Goal: Task Accomplishment & Management: Manage account settings

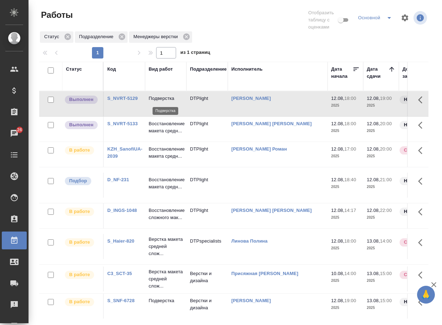
click at [164, 95] on p "Подверстка" at bounding box center [166, 98] width 34 height 7
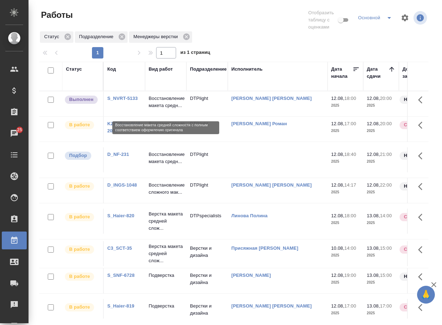
click at [168, 97] on p "Восстановление макета средн..." at bounding box center [166, 102] width 34 height 14
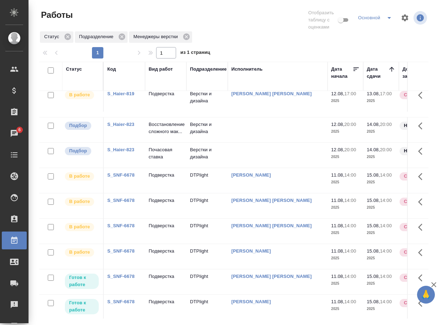
scroll to position [178, 0]
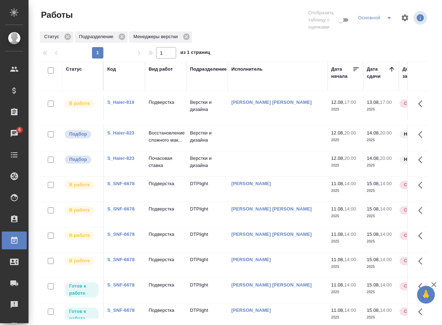
click at [126, 135] on link "S_Haier-823" at bounding box center [120, 132] width 27 height 5
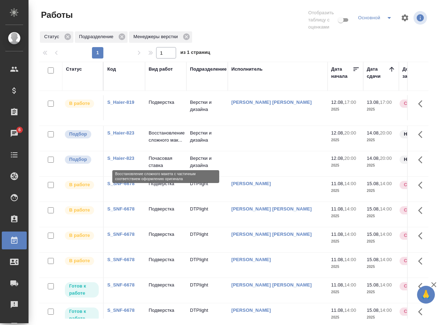
click at [170, 144] on p "Восстановление сложного мак..." at bounding box center [166, 136] width 34 height 14
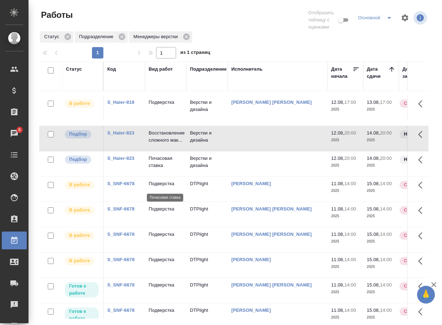
click at [164, 169] on p "Почасовая ставка" at bounding box center [166, 162] width 34 height 14
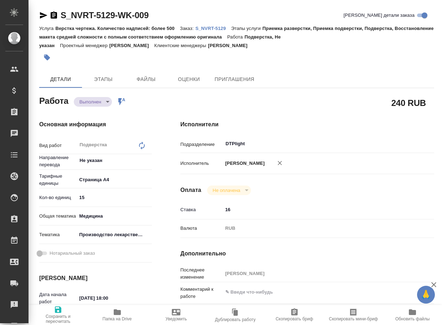
type textarea "x"
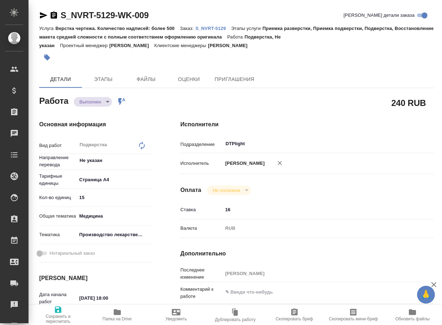
type textarea "x"
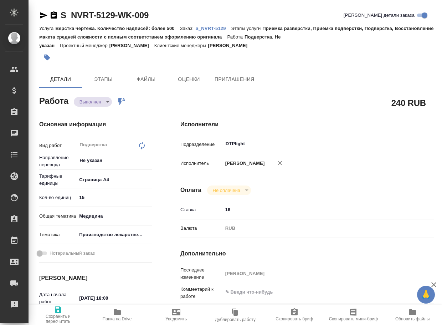
type textarea "x"
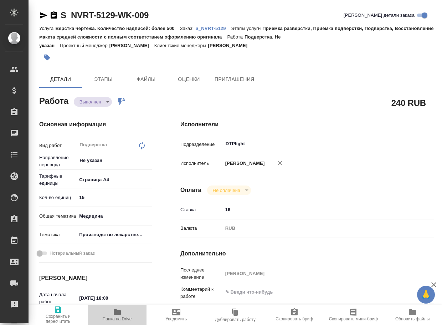
click at [119, 311] on icon "button" at bounding box center [117, 312] width 7 height 6
type textarea "x"
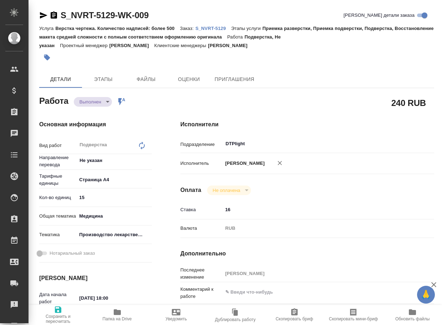
type textarea "x"
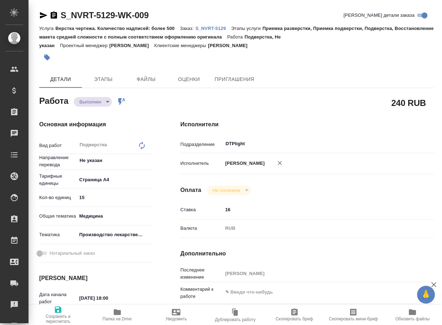
type textarea "x"
click at [92, 105] on body "🙏 .cls-1 fill:#fff; AWATERA Arsenyeva Vera Клиенты Спецификации Заказы 26 Чаты …" at bounding box center [221, 162] width 442 height 325
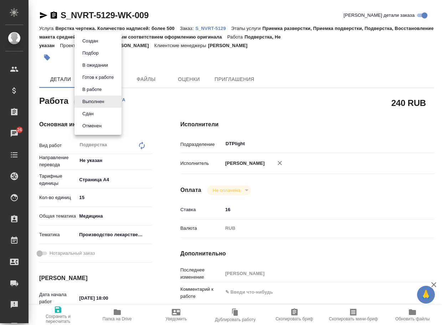
click at [93, 45] on button "Сдан" at bounding box center [90, 41] width 20 height 8
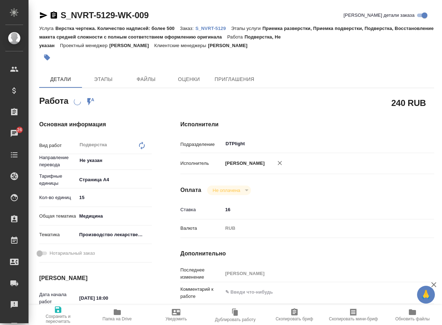
click at [218, 28] on p "S_NVRT-5129" at bounding box center [213, 28] width 36 height 5
type textarea "x"
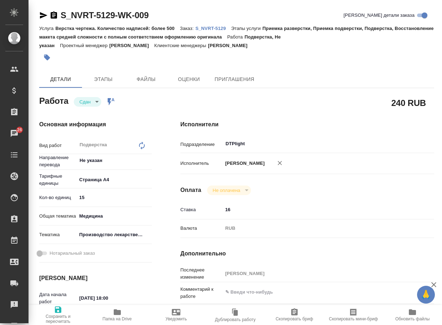
type textarea "x"
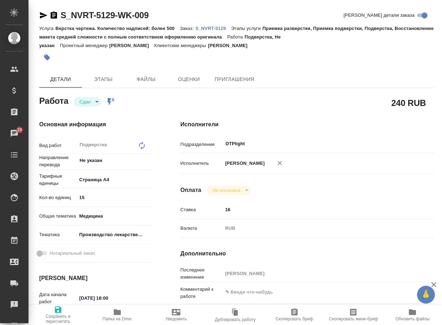
type textarea "x"
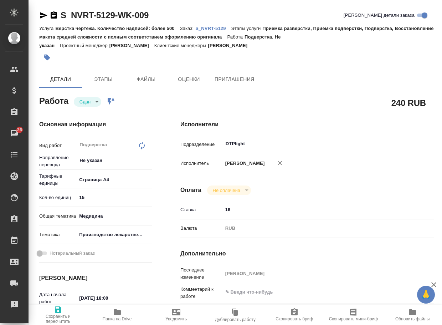
type textarea "x"
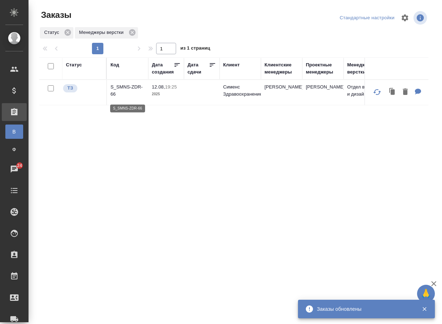
click at [128, 88] on p "S_SMNS-ZDR-66" at bounding box center [127, 90] width 34 height 14
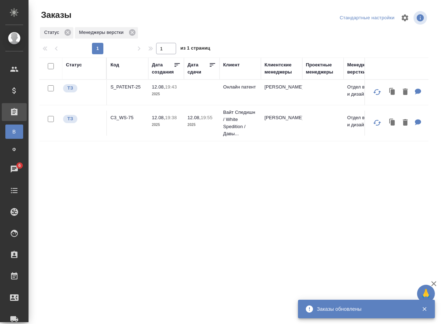
drag, startPoint x: 130, startPoint y: 195, endPoint x: 126, endPoint y: 156, distance: 39.4
click at [130, 193] on div "Статус Код Дата создания Дата сдачи Клиент Клиентские менеджеры Проектные менед…" at bounding box center [233, 185] width 389 height 257
click at [121, 121] on p "C3_WS-75" at bounding box center [127, 117] width 34 height 7
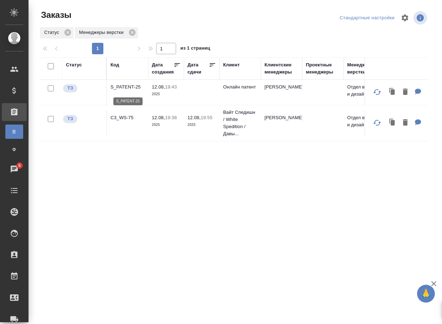
click at [135, 86] on p "S_PATENT-25" at bounding box center [127, 86] width 34 height 7
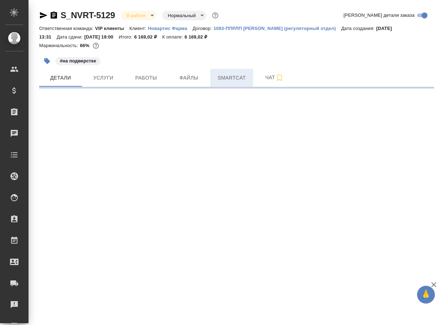
select select "RU"
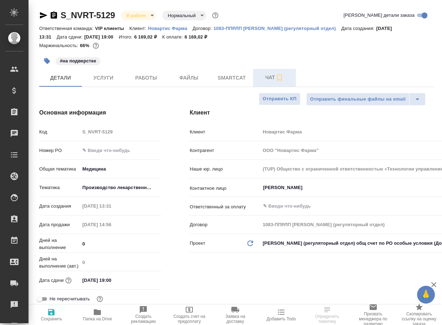
click at [269, 80] on span "Чат" at bounding box center [274, 77] width 34 height 9
type textarea "x"
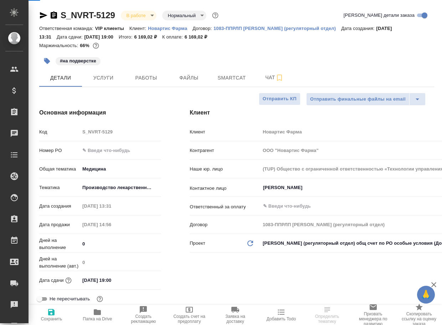
type textarea "x"
type input "[PERSON_NAME]"
type input "Комаров Роман"
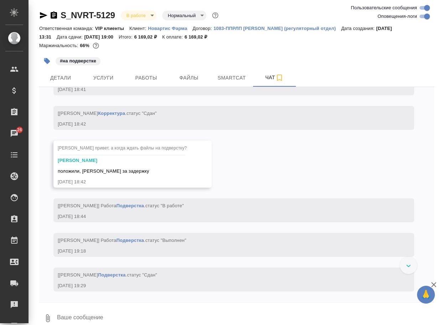
drag, startPoint x: 96, startPoint y: 319, endPoint x: 97, endPoint y: 315, distance: 3.6
click at [96, 317] on textarea at bounding box center [245, 318] width 378 height 24
paste textarea "https://drive.awatera.com/apps/files/files/10069920?dir=/Shares/Novartos_Pharma…"
type textarea "https://drive.awatera.com/apps/files/files/10069920?dir=/Shares/Novartos_Pharma…"
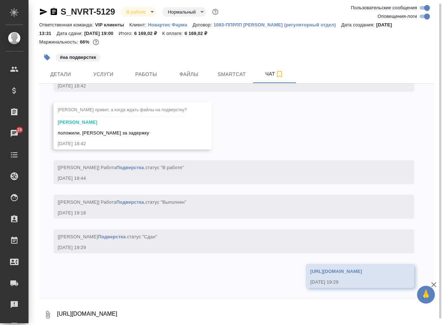
scroll to position [3336, 0]
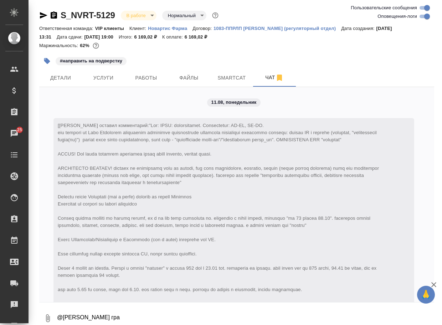
scroll to position [4, 0]
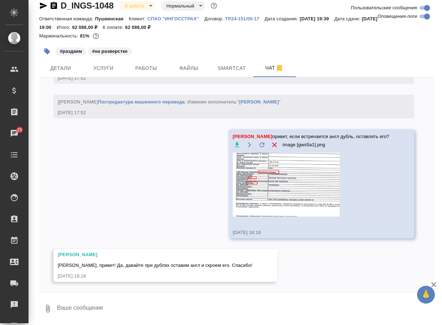
scroll to position [1878, 0]
drag, startPoint x: 121, startPoint y: 266, endPoint x: 212, endPoint y: 265, distance: 91.6
click at [212, 265] on span "[PERSON_NAME], привет! Да, давайте при дублях оставим англ и скроем его. Спасиб…" at bounding box center [155, 264] width 195 height 5
copy span "при дублях оставим англ и скроем его"
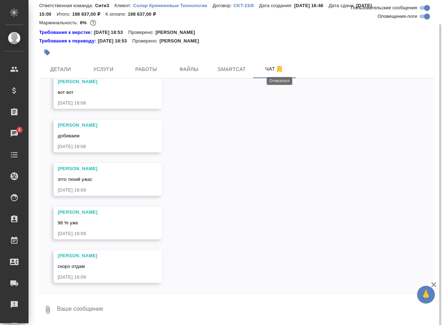
scroll to position [24, 0]
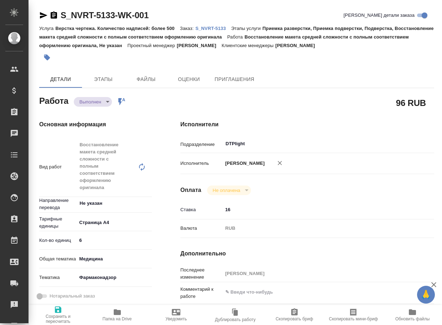
type textarea "x"
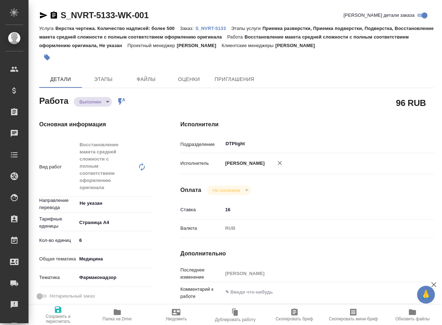
type textarea "x"
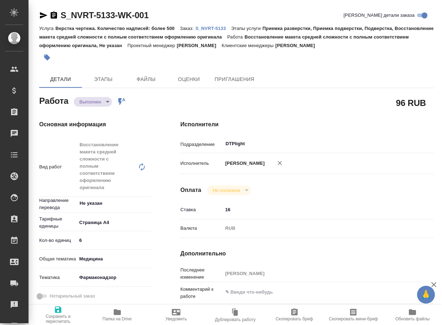
click at [128, 313] on span "Папка на Drive" at bounding box center [117, 314] width 51 height 14
type textarea "x"
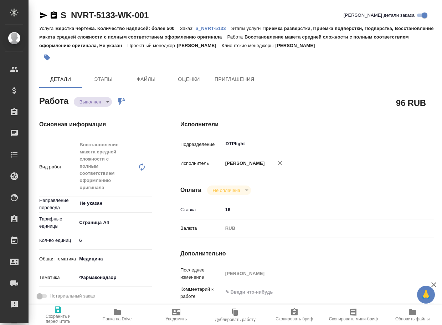
type textarea "x"
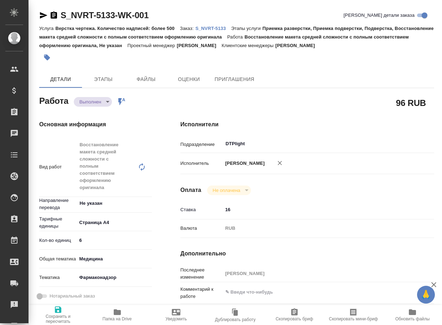
type textarea "x"
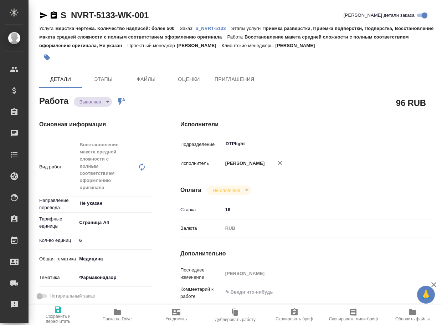
type textarea "x"
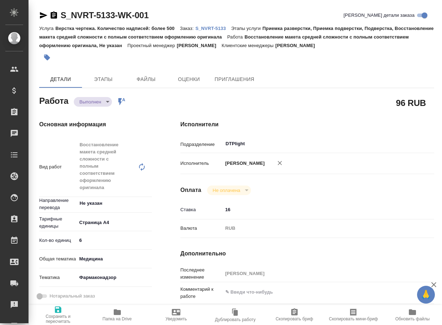
type textarea "x"
click at [91, 103] on body "🙏 .cls-1 fill:#fff; AWATERA Arsenyeva Vera Клиенты Спецификации Заказы 25 Чаты …" at bounding box center [221, 162] width 442 height 325
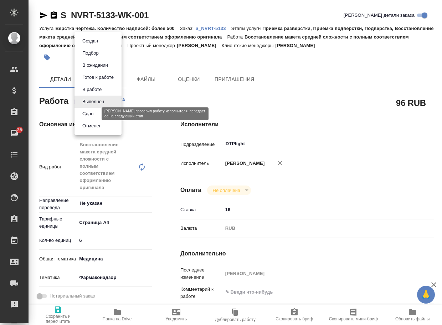
click at [90, 113] on button "Сдан" at bounding box center [87, 114] width 15 height 8
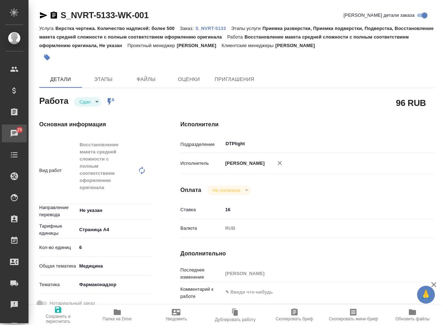
type textarea "x"
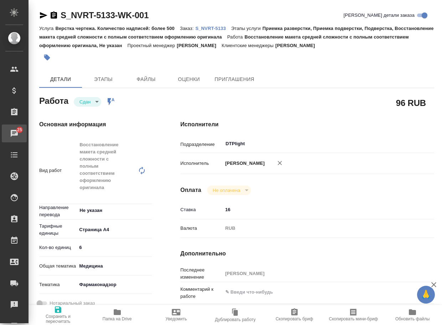
type textarea "x"
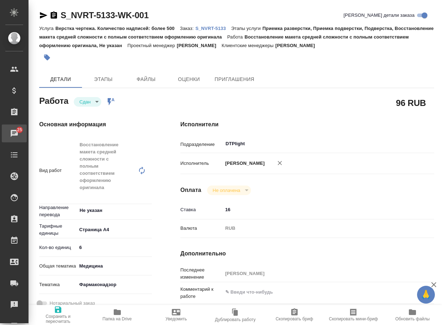
type textarea "x"
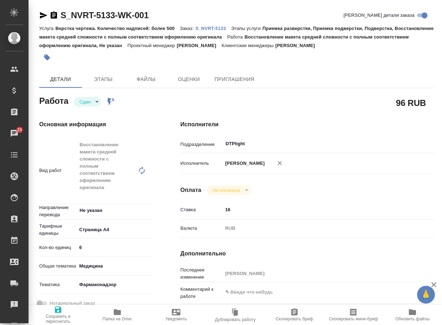
type textarea "x"
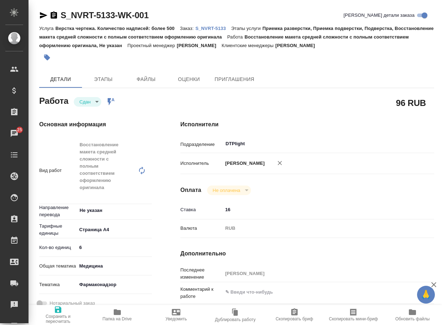
type textarea "x"
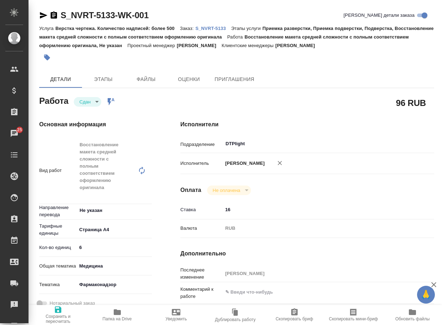
click at [221, 28] on p "S_NVRT-5133" at bounding box center [213, 28] width 36 height 5
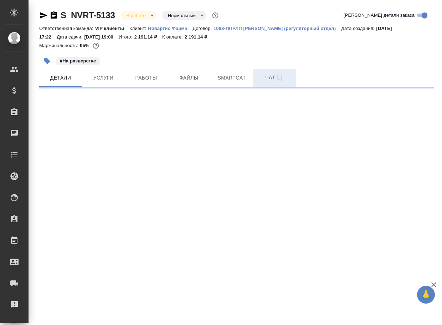
select select "RU"
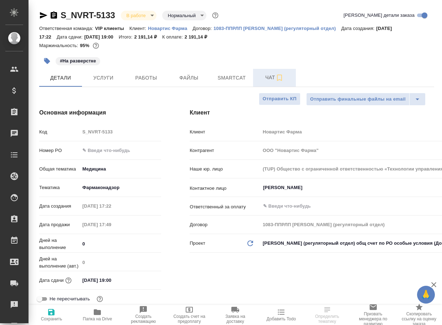
type textarea "x"
click at [269, 77] on span "Чат" at bounding box center [274, 77] width 34 height 9
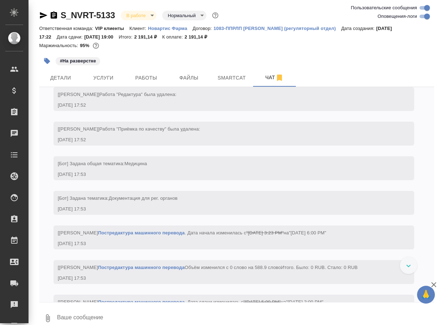
click at [126, 314] on textarea at bounding box center [245, 318] width 378 height 24
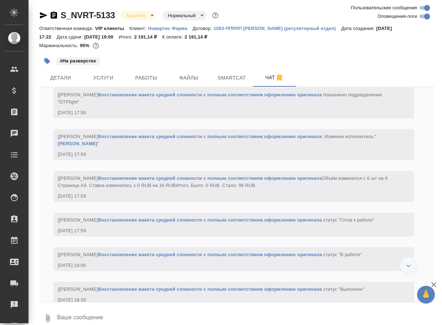
paste textarea "https://drive.awatera.com/apps/files/files/10087247?dir=/Shares/Novartos_Pharma…"
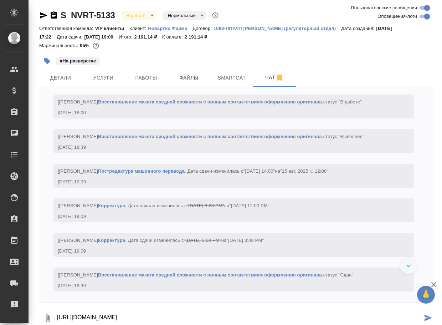
type textarea "https://drive.awatera.com/apps/files/files/10087247?dir=/Shares/Novartos_Pharma…"
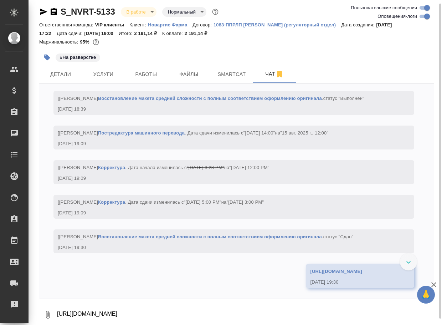
scroll to position [2117, 0]
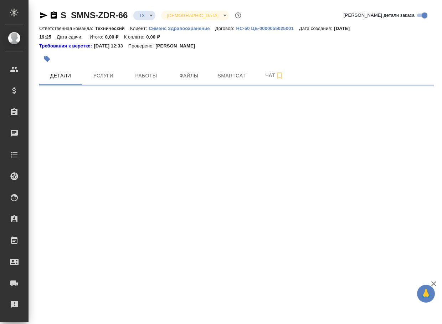
select select "RU"
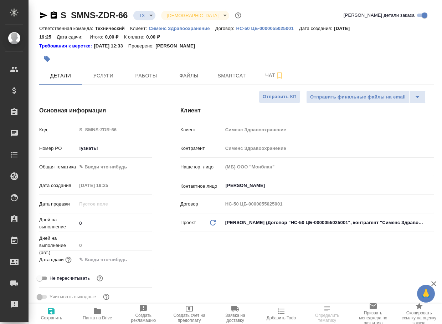
type textarea "x"
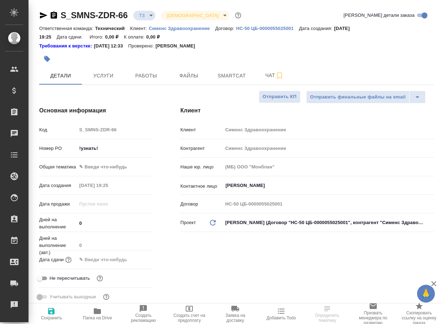
type textarea "x"
select select "RU"
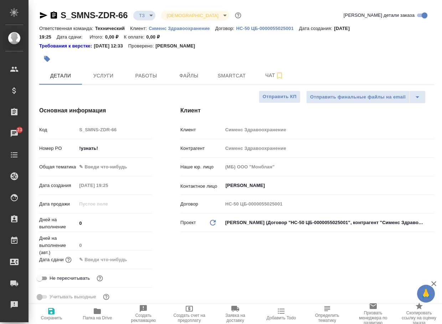
type textarea "x"
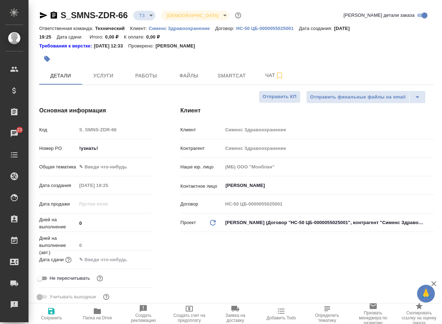
type textarea "x"
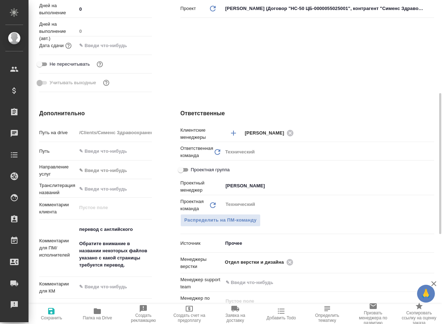
click at [98, 313] on icon "button" at bounding box center [97, 311] width 7 height 6
type textarea "x"
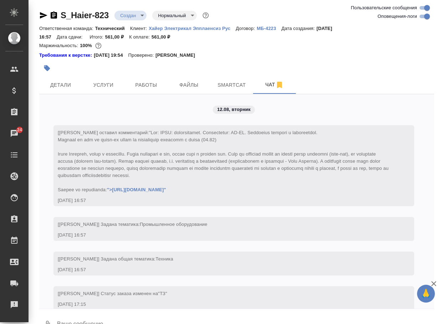
scroll to position [13, 0]
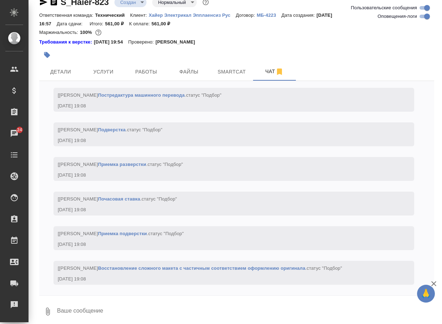
click at [420, 17] on input "Оповещения-логи" at bounding box center [427, 16] width 26 height 9
checkbox input "false"
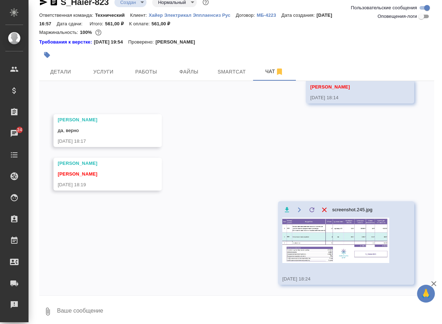
scroll to position [253, 0]
click at [134, 81] on div "12.08, вторник Усманова Ольга привет, в файле "UM HRF-535, HRF-541 (RU, KZ) 202…" at bounding box center [236, 188] width 395 height 214
click at [137, 80] on button "Работы" at bounding box center [146, 72] width 43 height 18
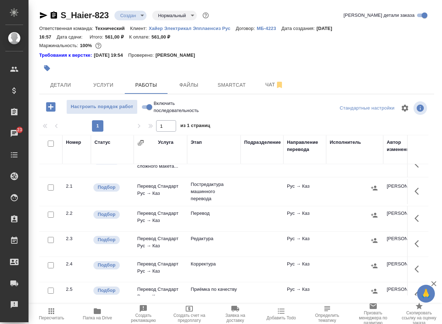
scroll to position [163, 0]
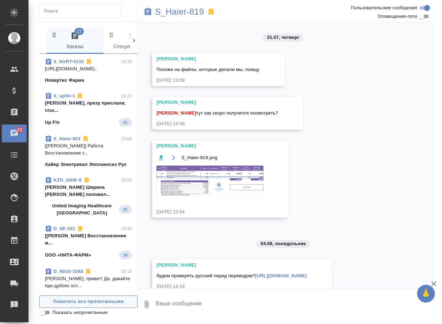
scroll to position [1239, 0]
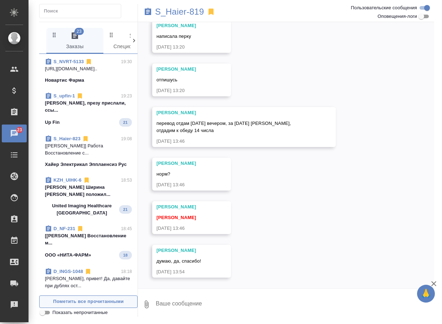
click at [113, 303] on span "Пометить все прочитанными" at bounding box center [88, 301] width 90 height 8
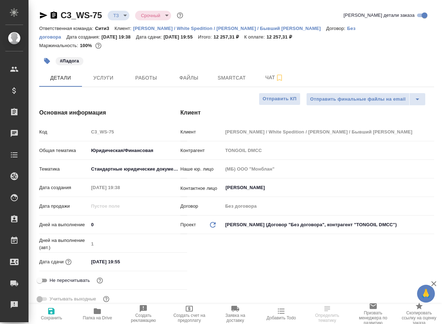
select select "RU"
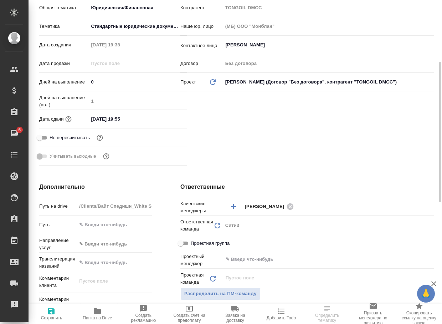
scroll to position [214, 0]
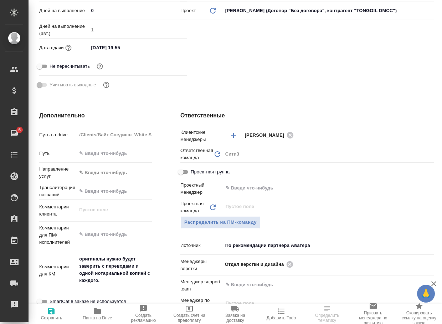
click at [97, 319] on span "Папка на Drive" at bounding box center [97, 317] width 29 height 5
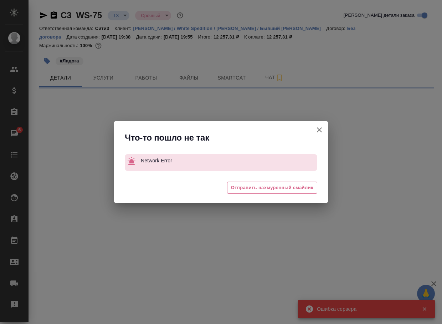
scroll to position [0, 0]
select select "RU"
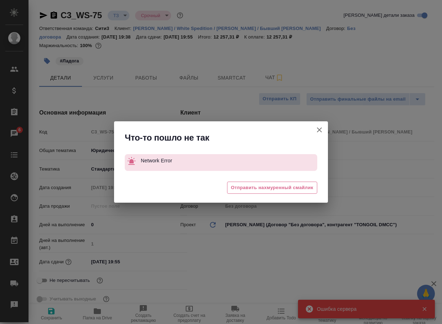
type textarea "x"
click at [317, 129] on icon "button" at bounding box center [319, 129] width 9 height 9
type textarea "x"
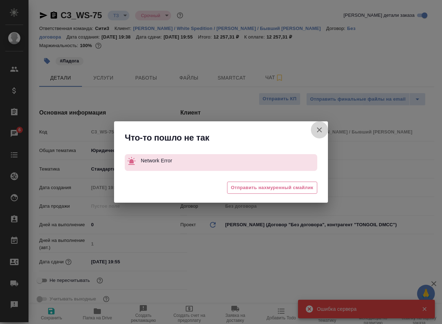
type textarea "x"
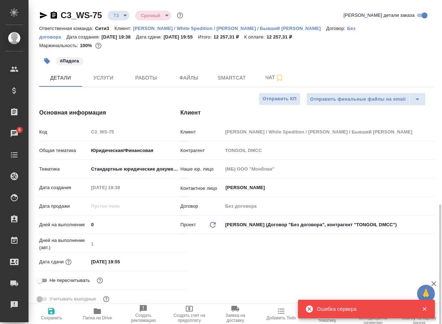
scroll to position [214, 0]
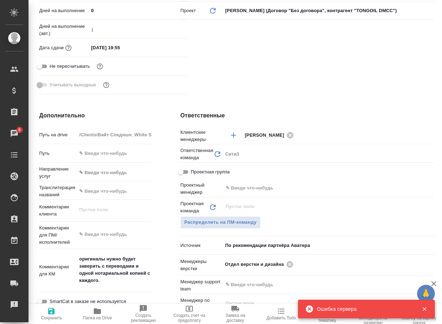
click at [92, 314] on span "Папка на Drive" at bounding box center [97, 313] width 37 height 14
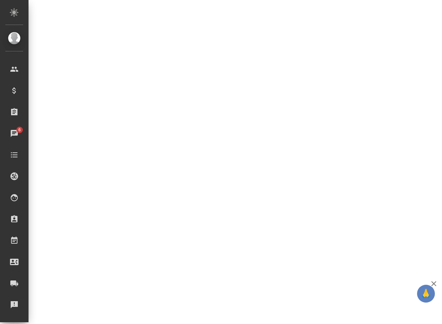
select select "RU"
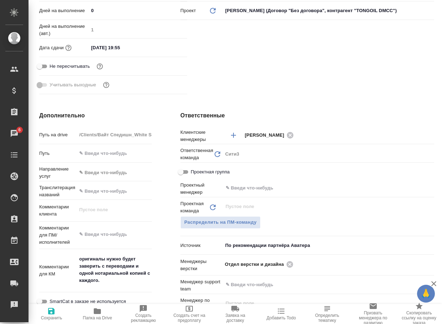
type textarea "x"
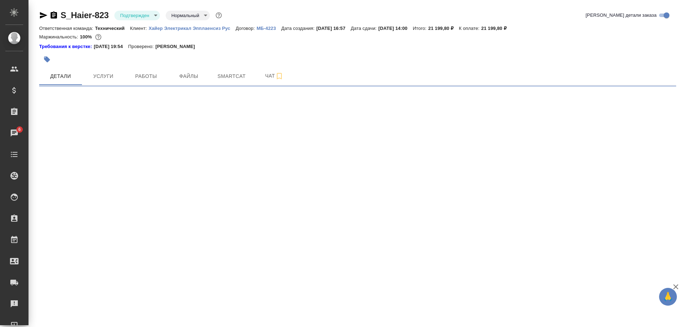
select select "RU"
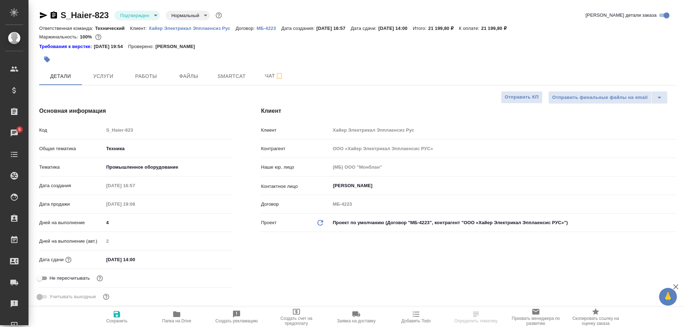
type textarea "x"
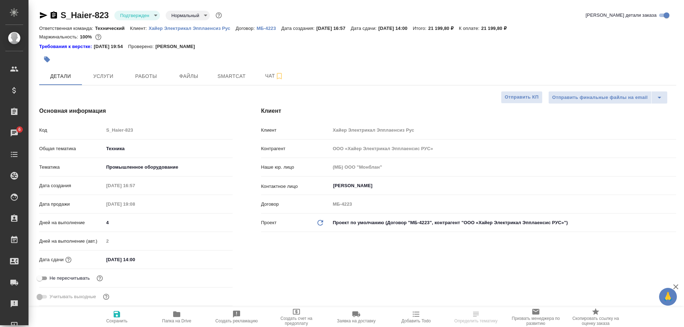
type textarea "x"
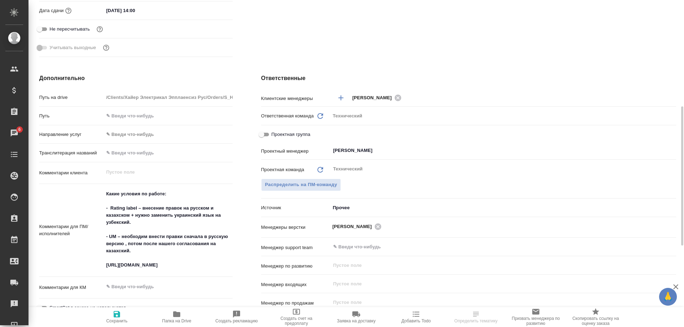
scroll to position [285, 0]
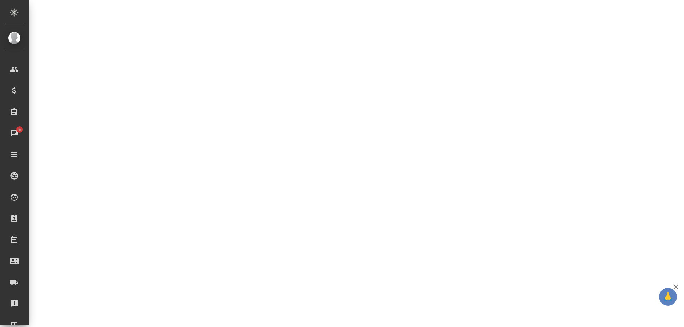
select select "RU"
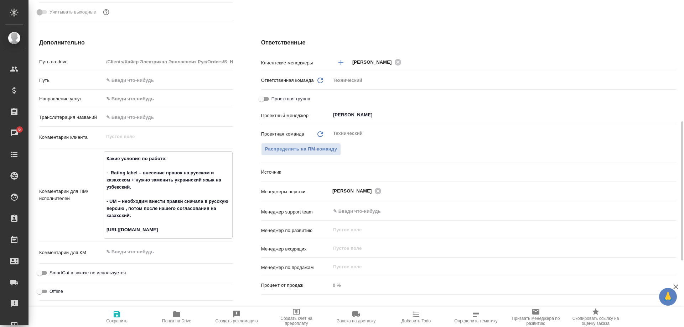
drag, startPoint x: 126, startPoint y: 209, endPoint x: 102, endPoint y: 173, distance: 43.3
click at [102, 173] on div "Комментарии для ПМ/исполнителей Какие условия по работе: - Rating label – внесе…" at bounding box center [135, 195] width 193 height 88
type textarea "x"
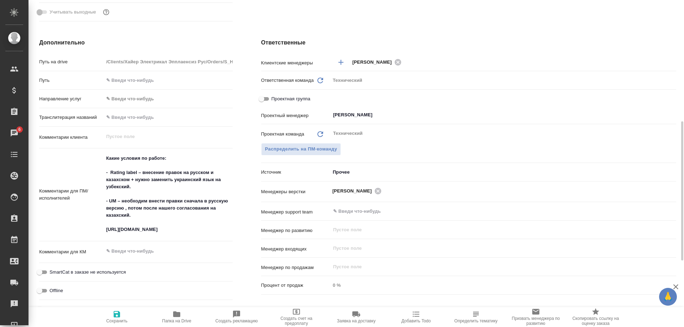
type textarea "x"
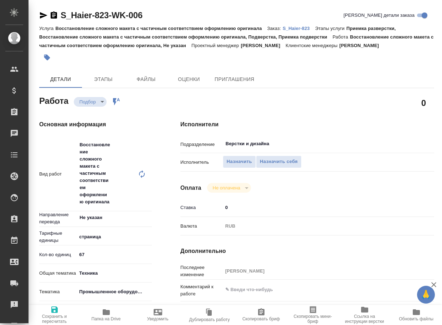
type textarea "x"
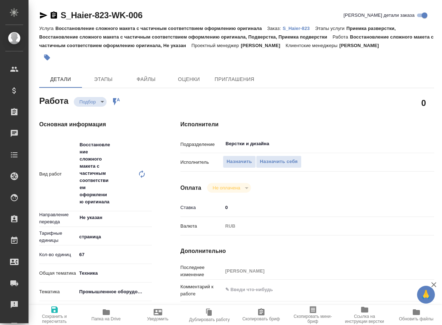
type textarea "x"
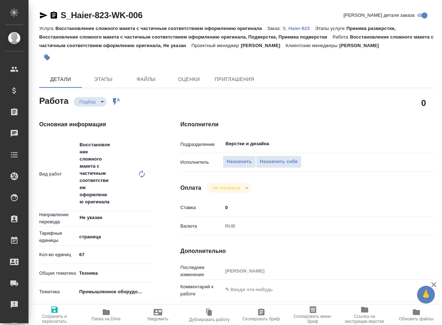
type textarea "x"
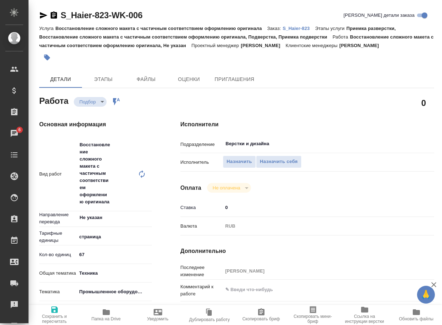
type textarea "x"
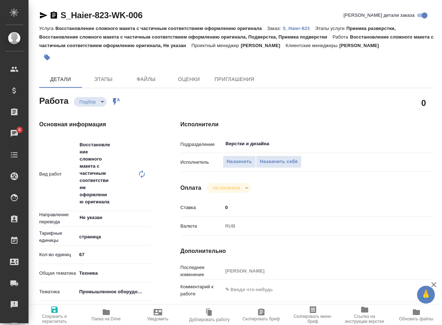
type textarea "x"
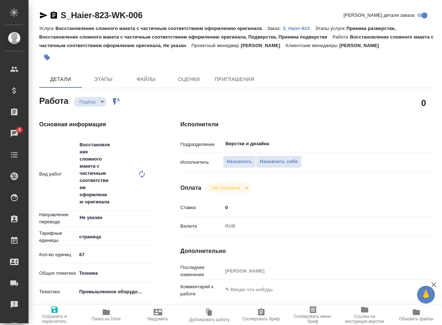
type textarea "x"
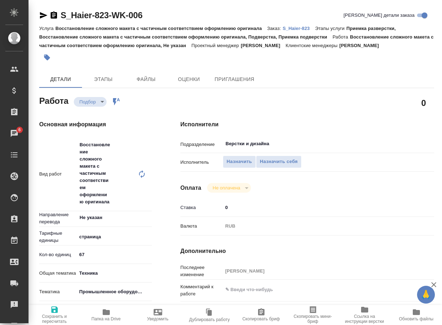
type textarea "x"
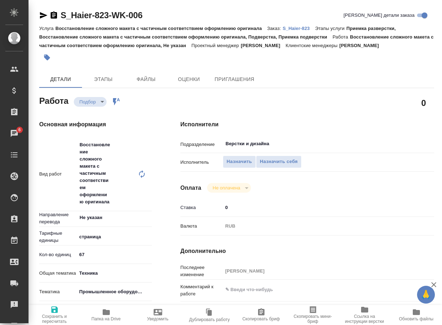
type textarea "x"
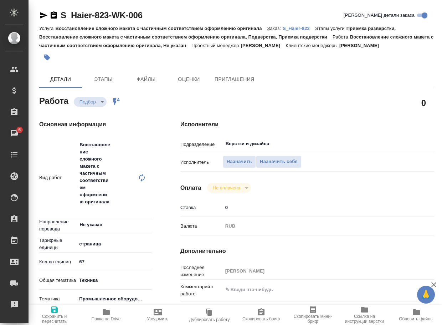
scroll to position [36, 0]
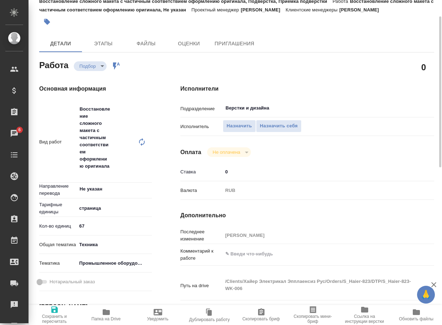
type textarea "x"
drag, startPoint x: 243, startPoint y: 253, endPoint x: 242, endPoint y: 244, distance: 8.6
click at [243, 253] on textarea at bounding box center [318, 254] width 190 height 12
paste textarea "- Rating label – внесение правок на русском и казахском + нужно заменить украин…"
type textarea "x"
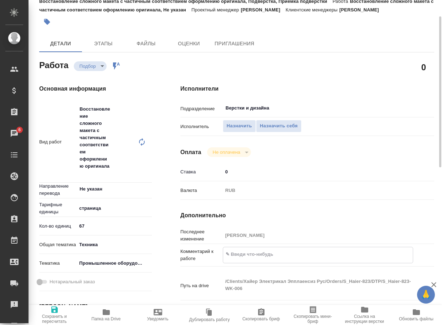
type textarea "- Rating label – внесение правок на русском и казахском + нужно заменить украин…"
type textarea "x"
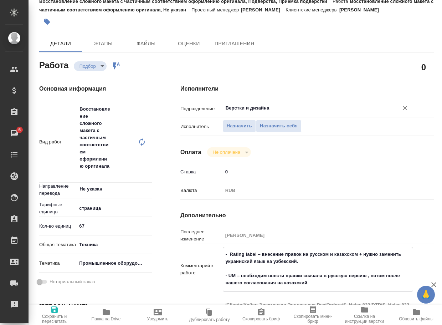
type textarea "- Rating label – внесение правок на русском и казахском + нужно заменить украин…"
type textarea "x"
click at [287, 108] on input "Верстки и дизайна" at bounding box center [306, 108] width 162 height 9
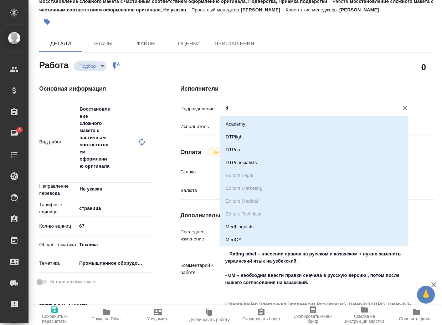
type input "dt"
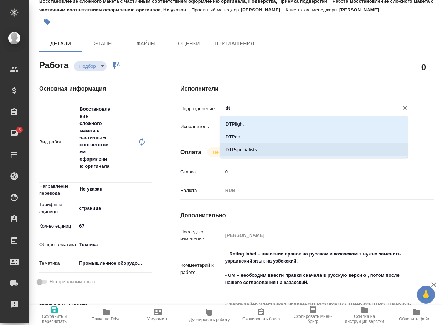
click at [267, 150] on li "DTPspecialists" at bounding box center [314, 149] width 188 height 13
type textarea "x"
type input "DTPspecialists"
type textarea "x"
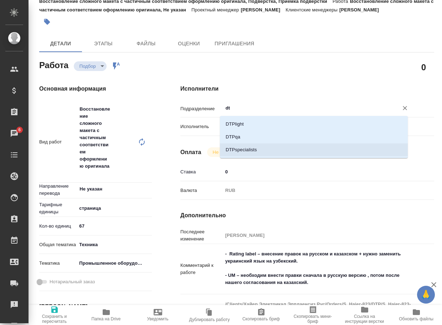
type textarea "x"
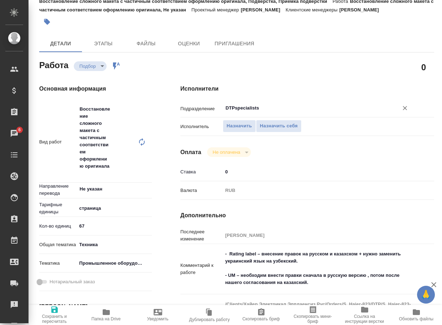
type input "DTPspecialists"
click at [51, 315] on span "Сохранить и пересчитать" at bounding box center [54, 319] width 43 height 10
type textarea "x"
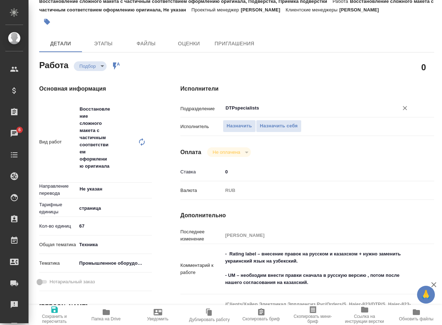
type textarea "x"
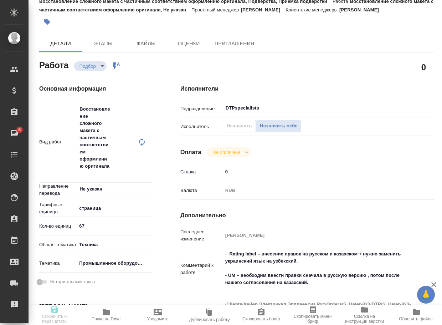
type textarea "x"
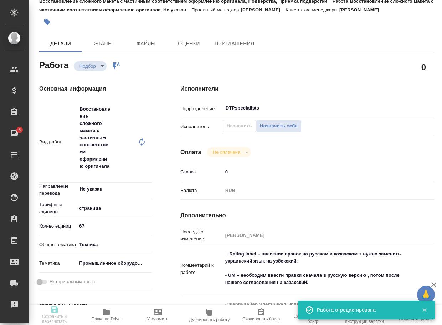
type textarea "x"
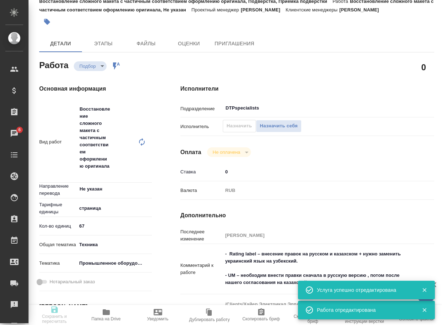
type input "recruiting"
type textarea "Восстановление сложного макета с частичным соответствием оформлению оригинала"
type textarea "x"
type input "Не указан"
type input "5a8b1489cc6b4906c91bfdb2"
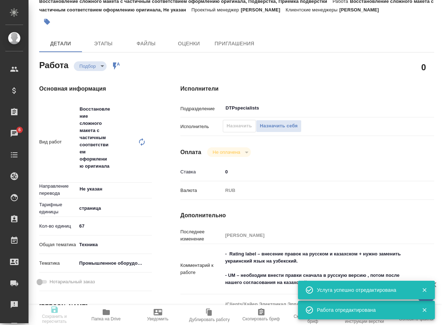
type input "67"
type input "tech"
type input "5f647205b73bc97568ca66bc"
type input "12.08.2025 20:00"
type input "14.08.2025 20:00"
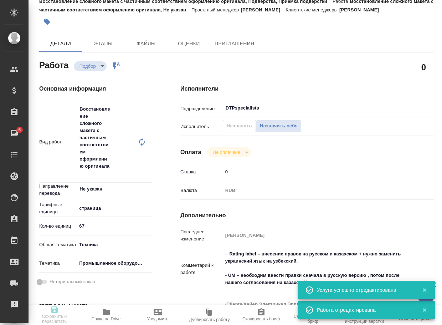
type input "18.08.2025 14:00"
type input "DTPspecialists"
type input "notPayed"
type input "0"
type input "RUB"
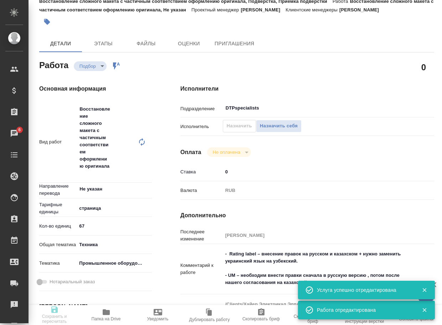
type input "Сергеева Анастасия"
type textarea "- Rating label – внесение правок на русском и казахском + нужно заменить украин…"
type textarea "x"
type textarea "/Clients/Хайер Электрикал Эпплаенсиз Рус/Orders/S_Haier-823/DTP/S_Haier-823-WK-…"
type textarea "x"
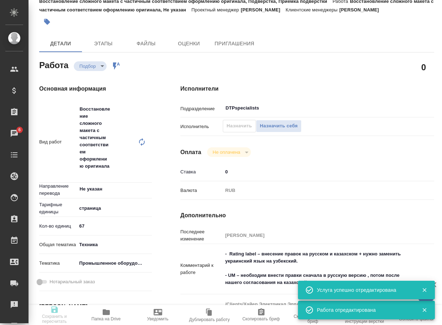
type input "S_Haier-823"
type input "Восстановление сложного макета с частичным соответствием оформлению оригинала"
type input "Приемка разверстки, Восстановление сложного макета с частичным соответствием оф…"
type input "Усманова Ольга"
type input "Арсеньева Вера"
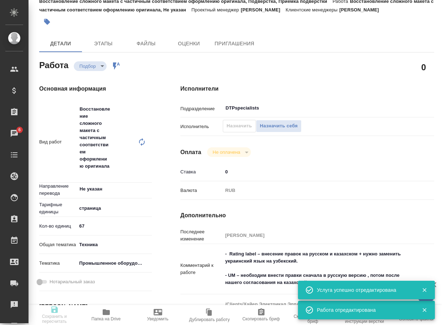
type input "/Clients/Хайер Электрикал Эпплаенсиз Рус/Orders/S_Haier-823"
type textarea "x"
type textarea "Какие условия по работе: - Rating label – внесение правок на русском и казахско…"
type textarea "x"
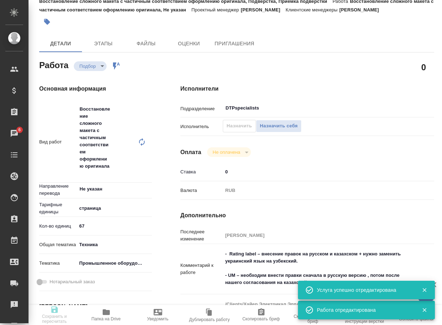
type textarea "x"
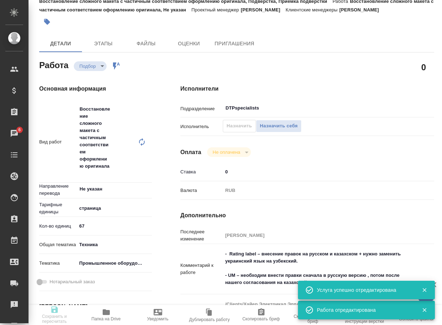
type textarea "x"
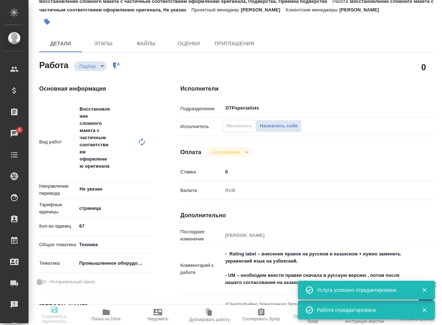
type textarea "x"
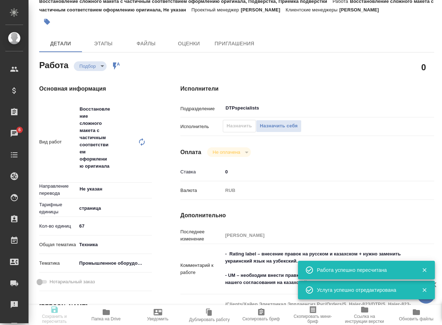
type input "recruiting"
type textarea "Восстановление сложного макета с частичным соответствием оформлению оригинала"
type textarea "x"
type input "Не указан"
type input "5a8b1489cc6b4906c91bfdb2"
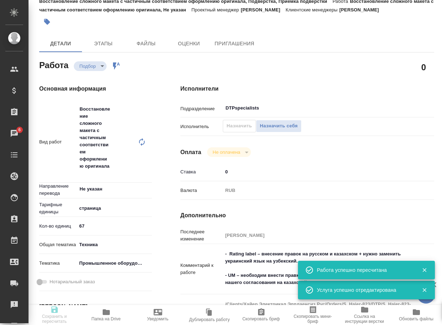
type input "67"
type input "tech"
type input "5f647205b73bc97568ca66bc"
type input "12.08.2025 20:00"
type input "14.08.2025 20:00"
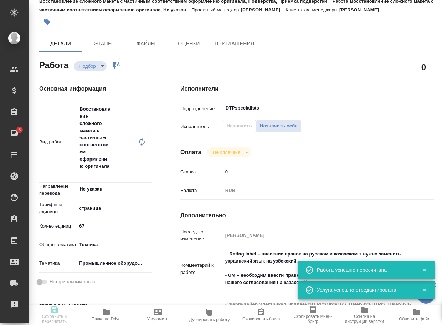
type input "18.08.2025 14:00"
type input "DTPspecialists"
type input "notPayed"
type input "0"
type input "RUB"
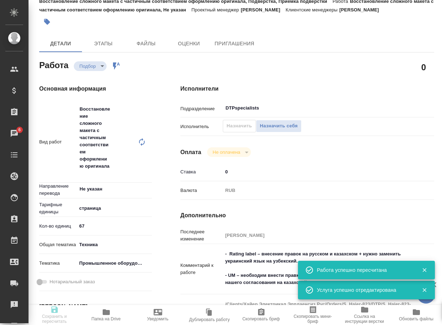
type input "Сергеева Анастасия"
type textarea "- Rating label – внесение правок на русском и казахском + нужно заменить украин…"
type textarea "x"
type textarea "/Clients/Хайер Электрикал Эпплаенсиз Рус/Orders/S_Haier-823/DTP/S_Haier-823-WK-…"
type textarea "x"
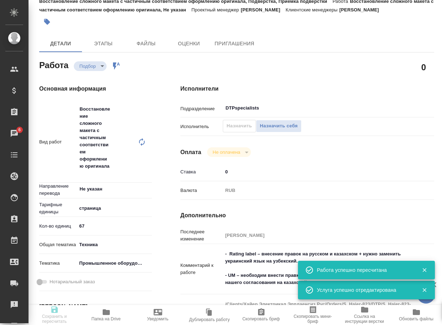
type input "S_Haier-823"
type input "Восстановление сложного макета с частичным соответствием оформлению оригинала"
type input "Приемка разверстки, Восстановление сложного макета с частичным соответствием оф…"
type input "[PERSON_NAME]"
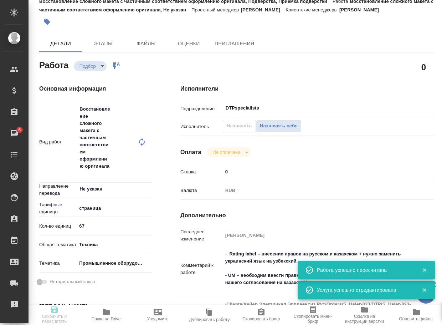
type input "/Clients/Хайер Электрикал Эпплаенсиз Рус/Orders/S_Haier-823"
type textarea "x"
type textarea "Какие условия по работе: - Rating label – внесение правок на русском и казахско…"
type textarea "x"
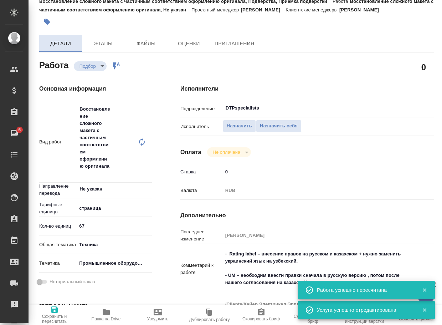
type textarea "x"
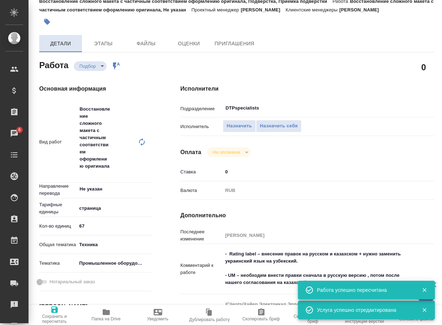
type textarea "x"
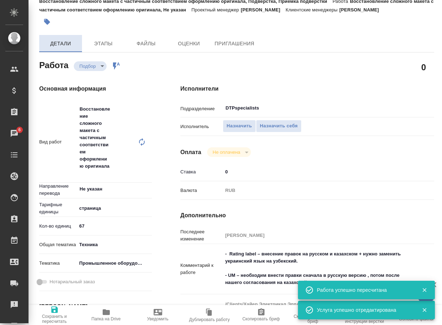
type textarea "x"
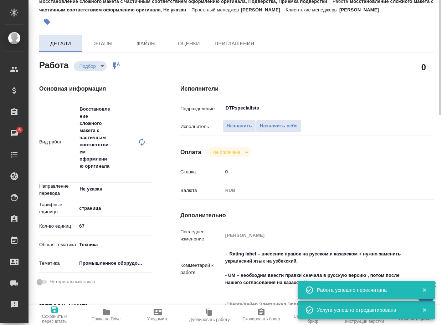
scroll to position [0, 0]
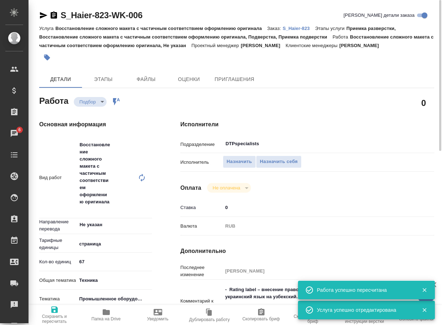
click at [45, 14] on icon "button" at bounding box center [43, 15] width 9 height 9
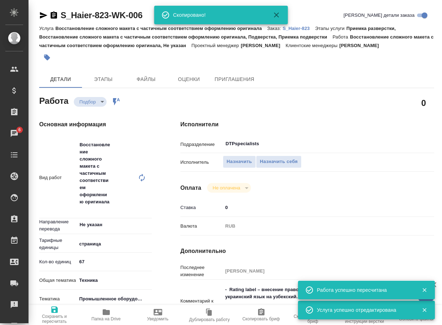
type textarea "x"
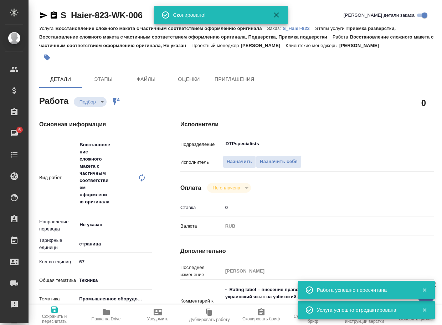
type textarea "x"
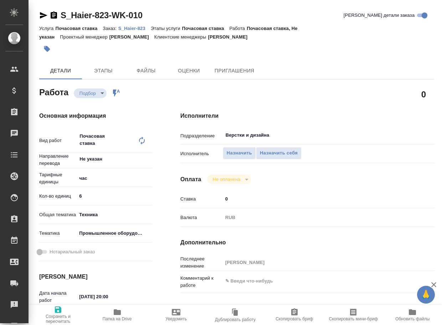
click at [255, 276] on textarea at bounding box center [318, 281] width 190 height 12
paste textarea "- Rating label – внесение правок на русском и казахском + нужно заменить украин…"
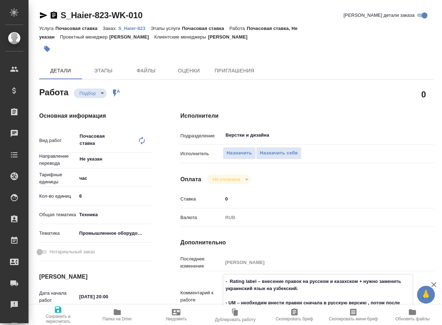
type textarea "- Rating label – внесение правок на русском и казахском + нужно заменить украин…"
click at [297, 127] on div "Исполнители Подразделение Верстки и дизайна ​ Исполнитель Назначить Назначить с…" at bounding box center [307, 256] width 282 height 319
click at [295, 131] on input "Верстки и дизайна" at bounding box center [306, 135] width 162 height 9
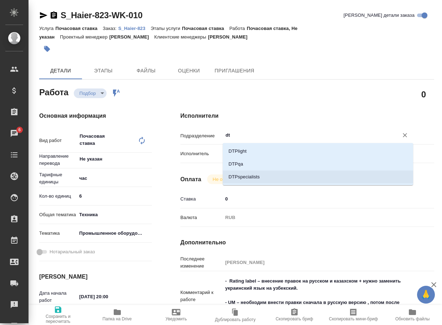
click at [273, 175] on li "DTPspecialists" at bounding box center [318, 176] width 190 height 13
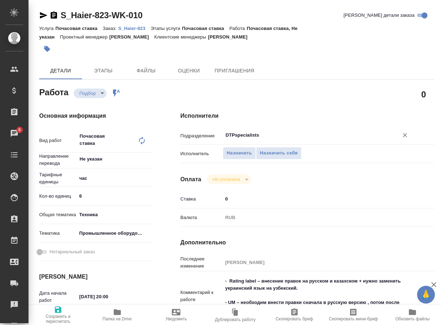
type input "DTPspecialists"
click at [61, 311] on icon "button" at bounding box center [58, 309] width 9 height 9
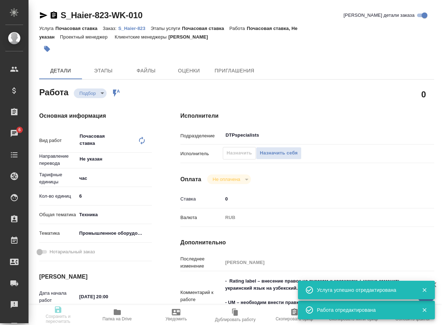
type input "recruiting"
type input "Не указан"
type input "5a8b1489cc6b4906c91bfd93"
type input "6"
type input "tech"
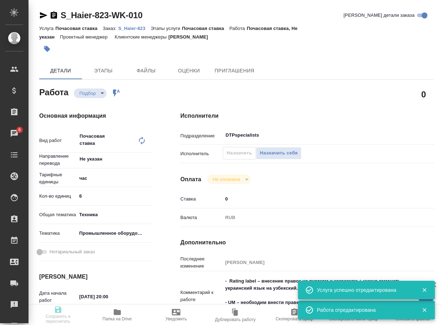
type input "5f647205b73bc97568ca66bc"
type input "[DATE] 20:00"
type input "[DATE] 14:00"
type input "DTPspecialists"
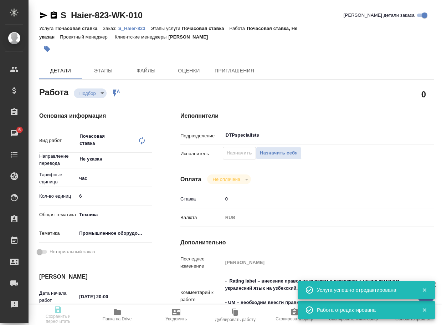
type input "notPayed"
type input "0"
type input "RUB"
type input "[PERSON_NAME]"
type input "S_Haier-823"
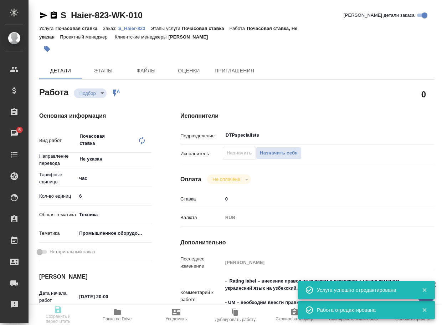
type input "Почасовая ставка"
type input "[PERSON_NAME]"
type input "/Clients/Хайер Электрикал Эпплаенсиз Рус/Orders/S_Haier-823"
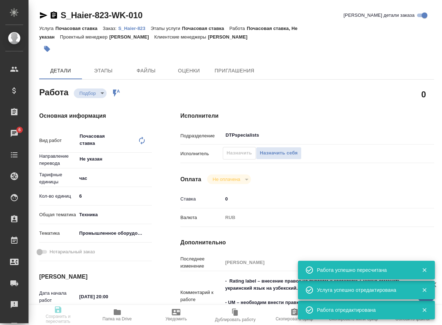
type input "recruiting"
type input "Не указан"
type input "5a8b1489cc6b4906c91bfd93"
type input "6"
type input "tech"
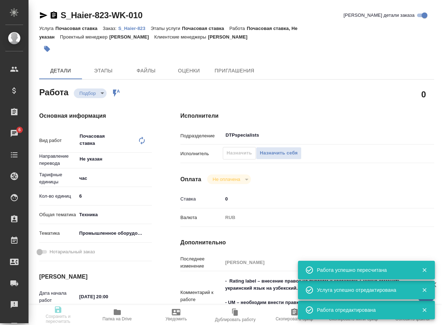
type input "5f647205b73bc97568ca66bc"
type input "[DATE] 20:00"
type input "[DATE] 14:00"
type input "DTPspecialists"
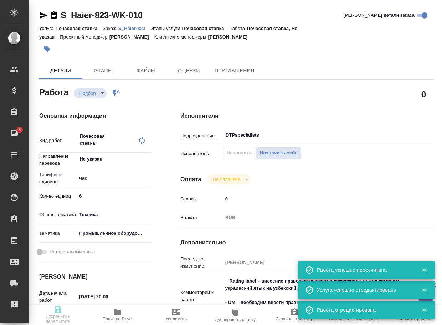
type input "notPayed"
type input "0"
type input "RUB"
type input "[PERSON_NAME]"
type input "S_Haier-823"
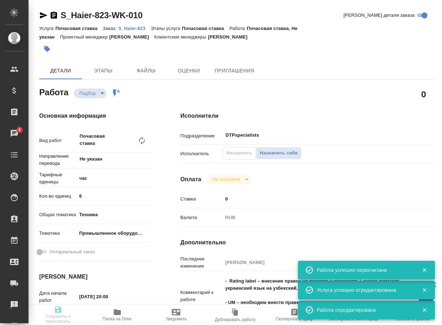
type input "Почасовая ставка"
type input "[PERSON_NAME]"
type input "/Clients/Хайер Электрикал Эпплаенсиз Рус/Orders/S_Haier-823"
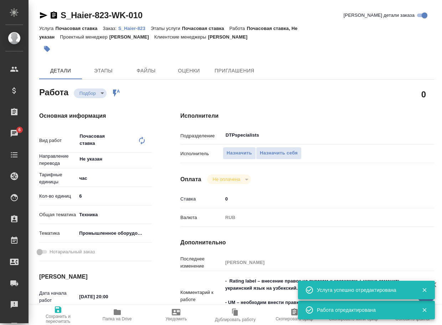
click at [43, 15] on icon "button" at bounding box center [43, 15] width 7 height 6
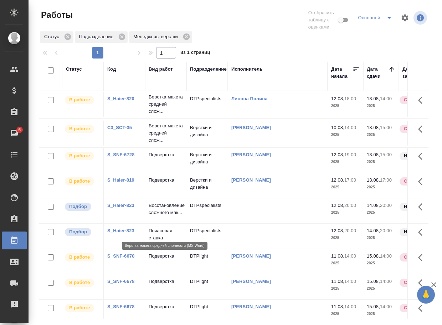
scroll to position [178, 0]
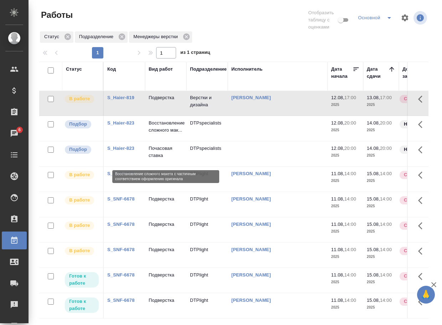
click at [156, 134] on p "Восстановление сложного мак..." at bounding box center [166, 126] width 34 height 14
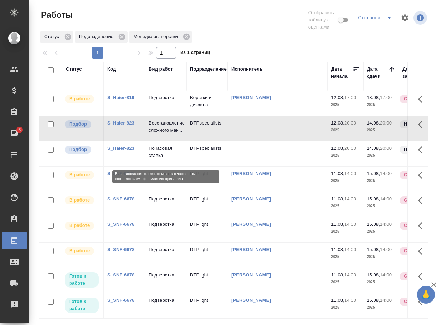
click at [156, 134] on p "Восстановление сложного мак..." at bounding box center [166, 126] width 34 height 14
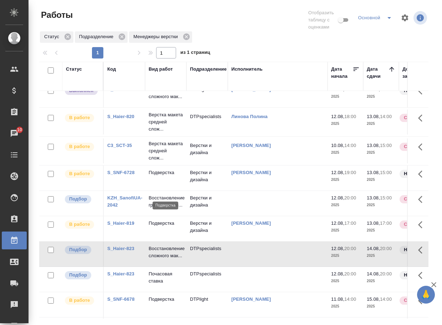
scroll to position [71, 0]
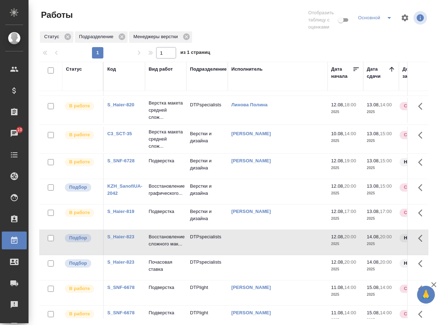
click at [125, 196] on link "KZH_SanofiUA-2042" at bounding box center [124, 189] width 35 height 12
click at [174, 38] on p "Восстановление графического..." at bounding box center [166, 31] width 34 height 14
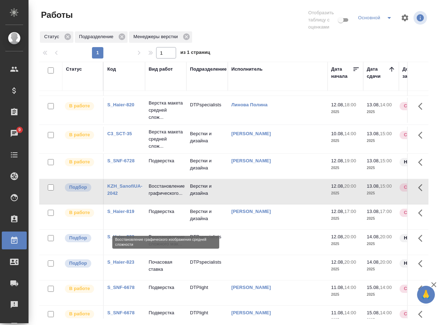
click at [174, 197] on p "Восстановление графического..." at bounding box center [166, 189] width 34 height 14
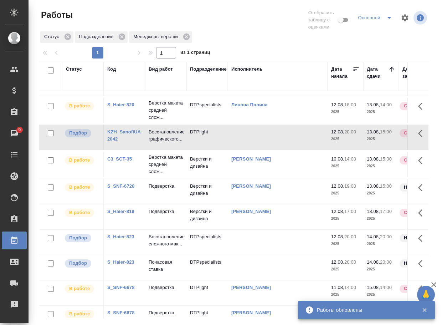
scroll to position [0, 0]
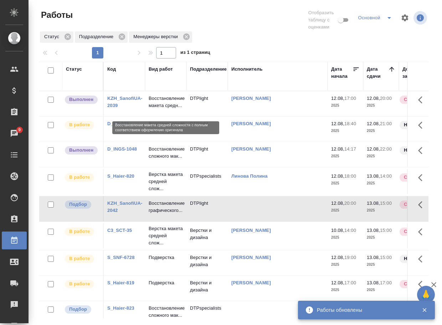
click at [167, 102] on p "Восстановление макета средн..." at bounding box center [166, 102] width 34 height 14
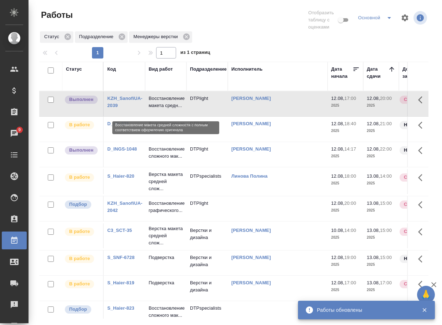
click at [167, 102] on p "Восстановление макета средн..." at bounding box center [166, 102] width 34 height 14
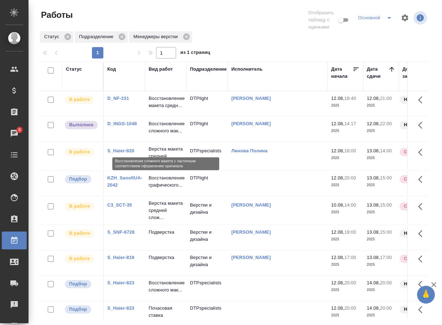
click at [162, 134] on p "Восстановление сложного мак..." at bounding box center [166, 127] width 34 height 14
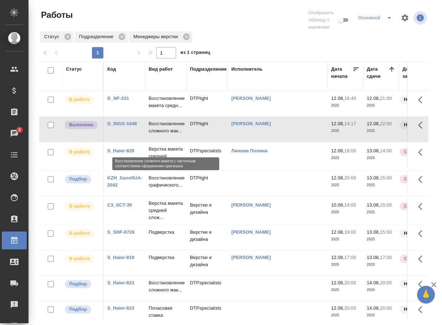
click at [162, 134] on p "Восстановление сложного мак..." at bounding box center [166, 127] width 34 height 14
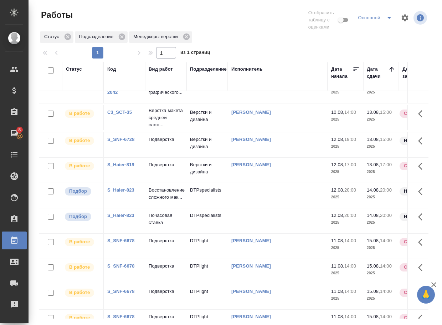
scroll to position [65, 0]
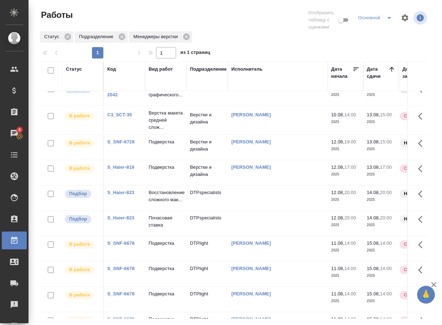
click at [119, 170] on link "S_Haier-819" at bounding box center [120, 166] width 27 height 5
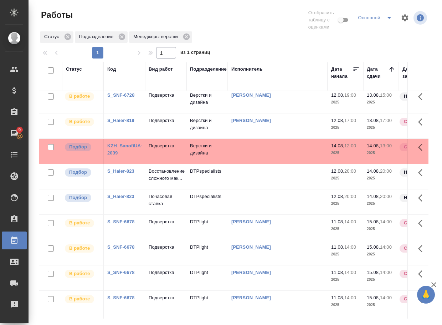
scroll to position [178, 0]
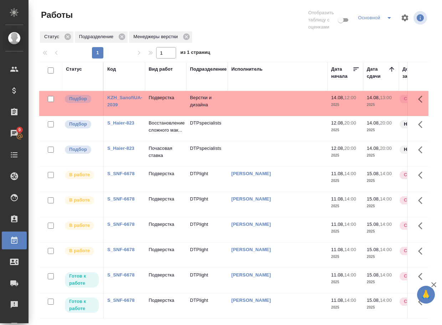
click at [130, 125] on link "S_Haier-823" at bounding box center [120, 122] width 27 height 5
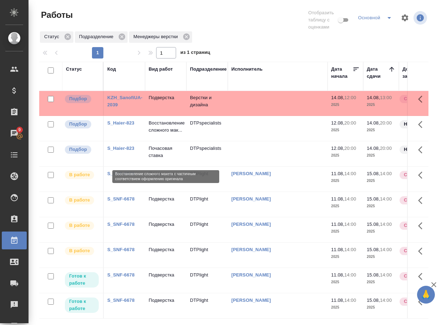
click at [162, 134] on p "Восстановление сложного мак..." at bounding box center [166, 126] width 34 height 14
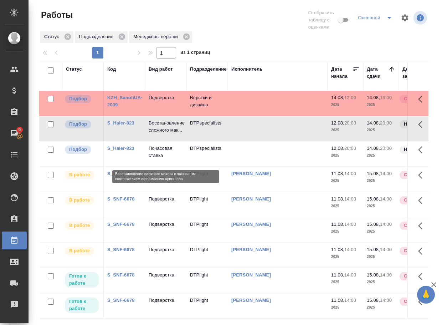
click at [162, 134] on p "Восстановление сложного мак..." at bounding box center [166, 126] width 34 height 14
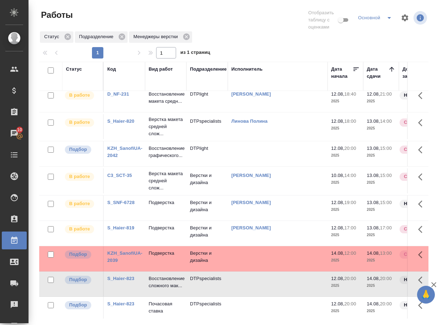
scroll to position [0, 0]
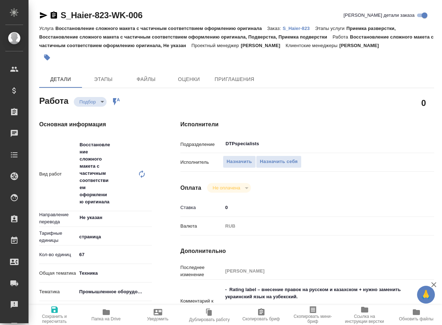
type textarea "x"
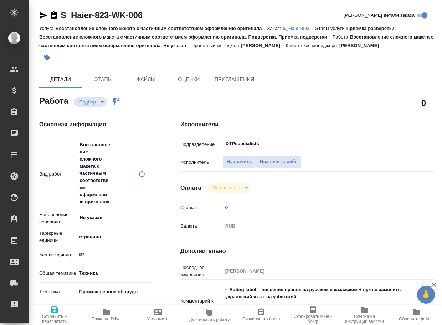
type textarea "x"
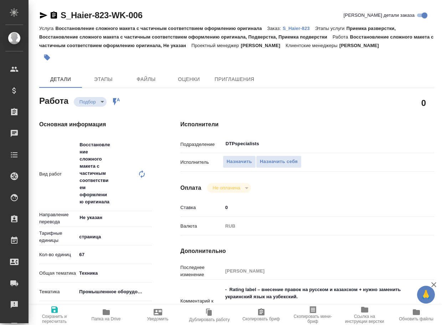
type textarea "x"
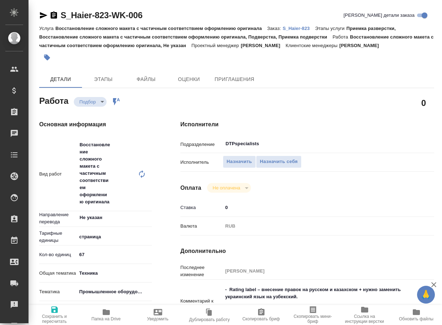
type textarea "x"
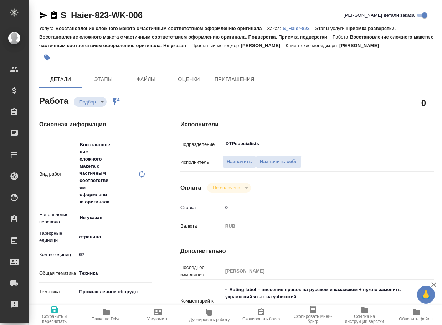
type textarea "x"
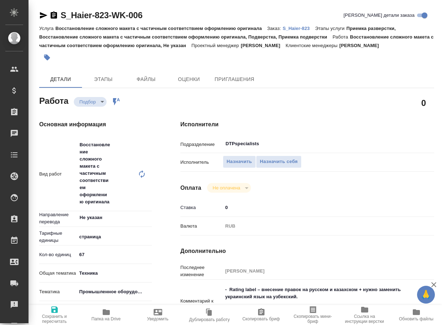
type textarea "x"
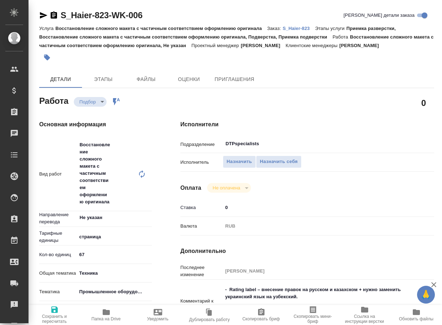
type textarea "x"
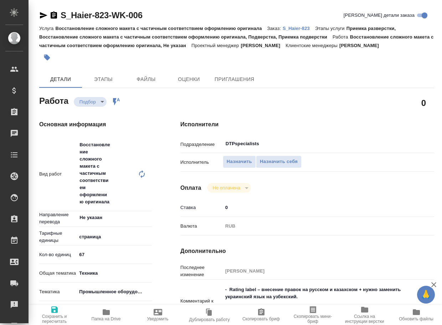
type textarea "x"
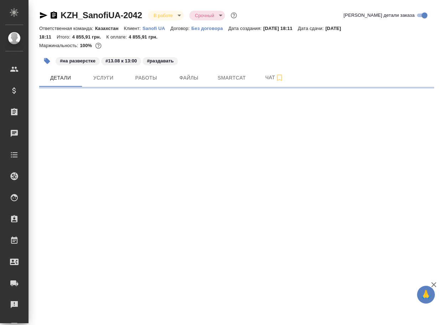
select select "RU"
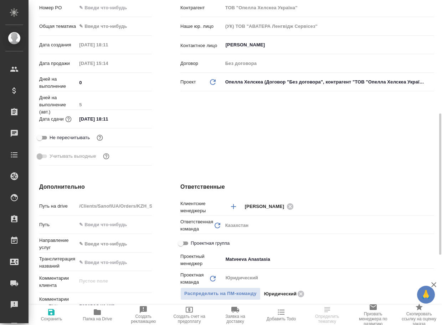
type textarea "x"
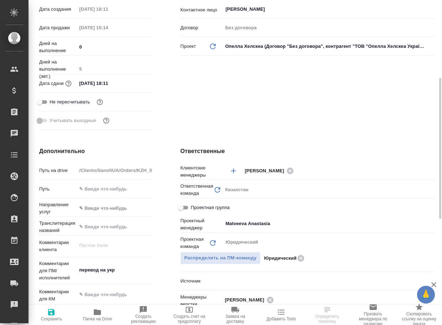
type textarea "x"
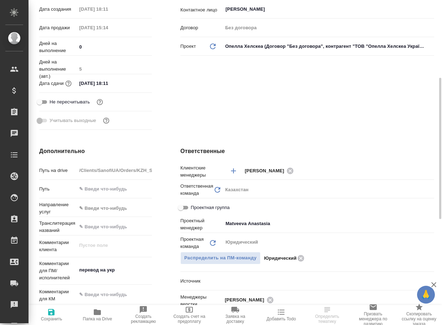
type textarea "x"
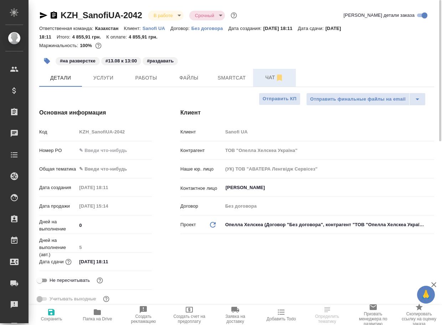
click at [275, 79] on span "Чат" at bounding box center [274, 77] width 34 height 9
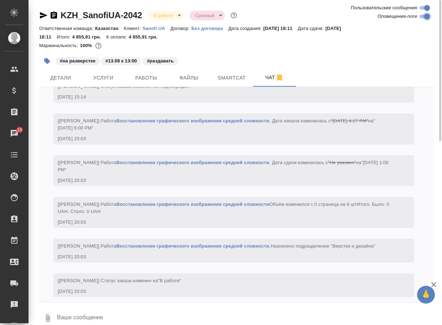
scroll to position [375, 0]
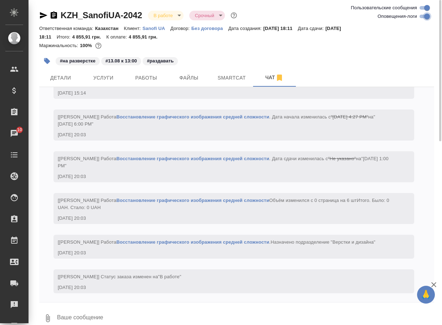
click at [421, 16] on input "Оповещения-логи" at bounding box center [427, 16] width 26 height 9
checkbox input "false"
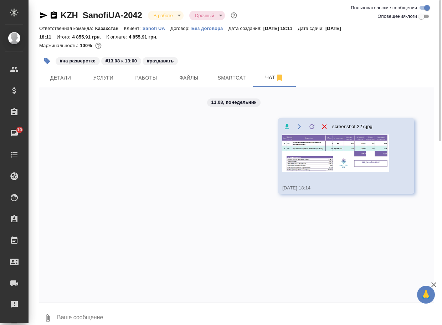
scroll to position [0, 0]
click at [312, 157] on img at bounding box center [335, 152] width 107 height 37
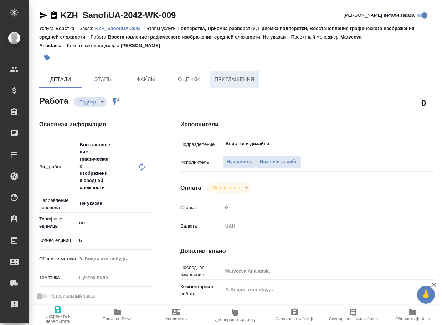
type textarea "x"
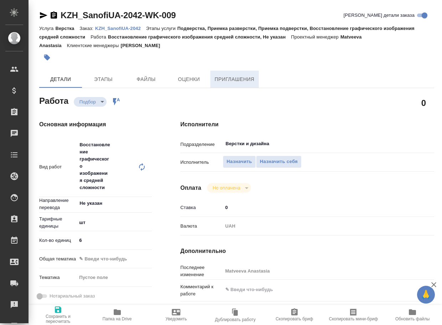
type textarea "x"
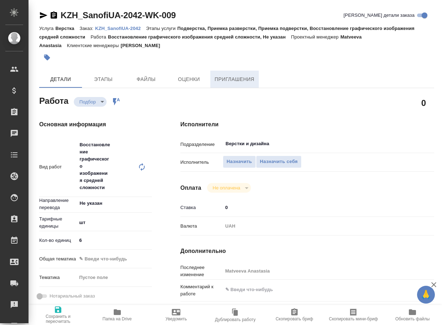
type textarea "x"
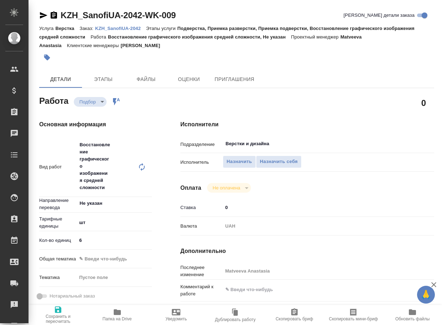
type textarea "x"
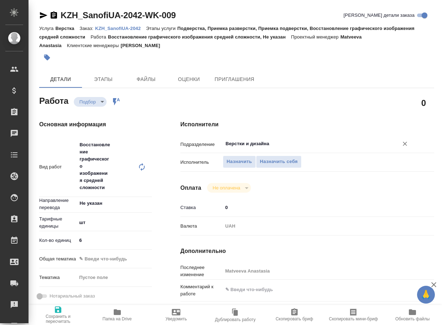
type textarea "x"
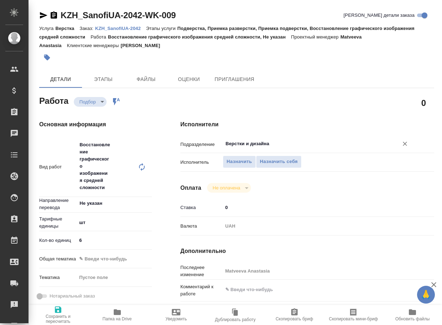
type textarea "x"
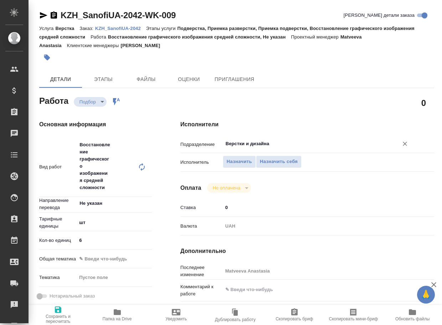
click at [253, 143] on input "Верстки и дизайна" at bounding box center [306, 143] width 162 height 9
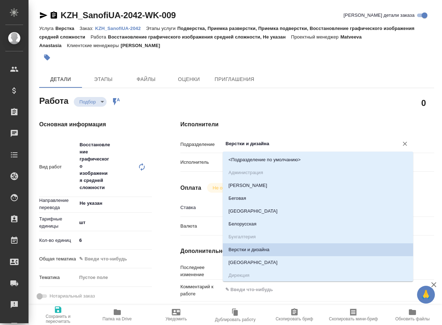
type textarea "x"
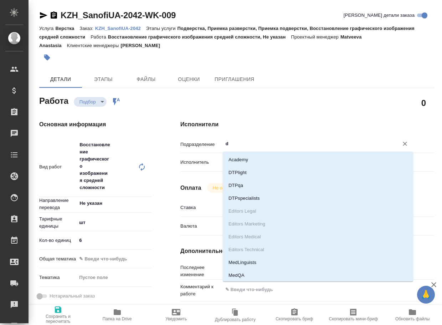
type input "dt"
type textarea "x"
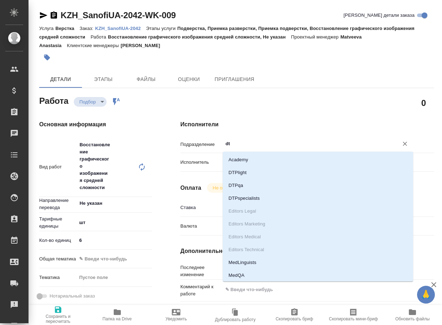
type textarea "x"
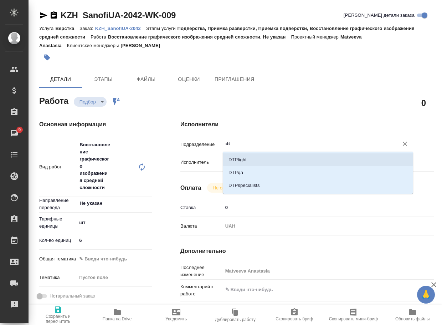
click at [238, 159] on li "DTPlight" at bounding box center [318, 159] width 190 height 13
type textarea "x"
type input "DTPlight"
type textarea "x"
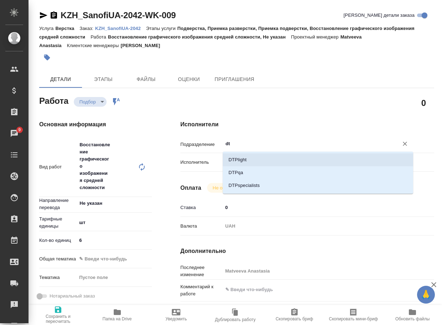
type textarea "x"
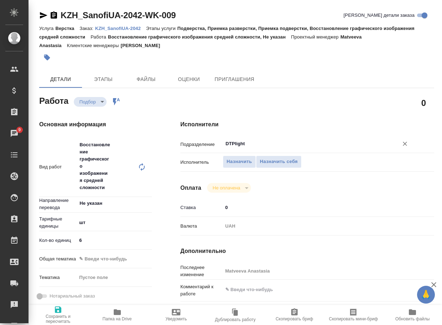
type input "DTPlight"
click at [58, 317] on span "Сохранить и пересчитать" at bounding box center [58, 319] width 51 height 10
type textarea "x"
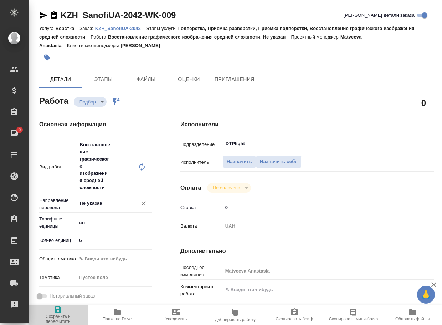
type textarea "x"
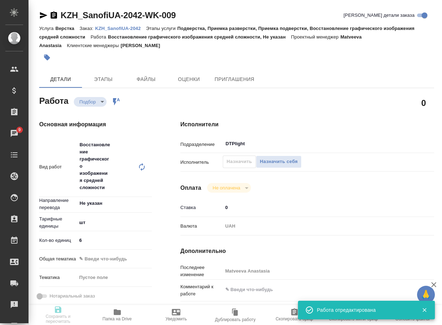
type textarea "x"
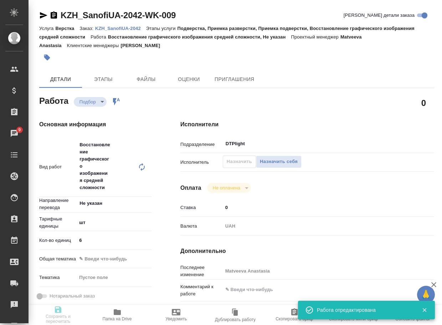
type input "recruiting"
type textarea "Восстановление графического изображения средней сложности"
type textarea "x"
type input "Не указан"
type input "5a8b1489cc6b4906c91bfdc1"
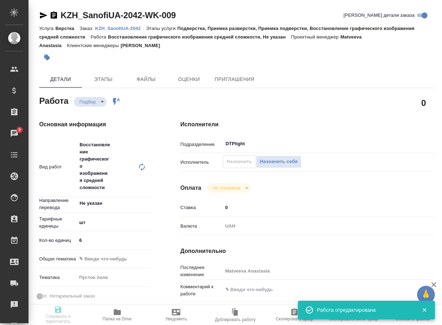
type input "6"
type input "12.08.2025 20:00"
type input "13.08.2025 15:00"
type input "15.08.2025 20:00"
type input "DTPlight"
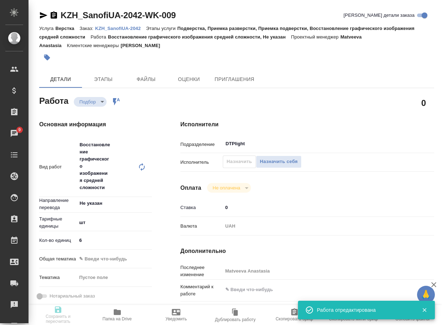
type input "notPayed"
type input "0"
type input "UAH"
type input "Matveeva Anastasia"
type textarea "x"
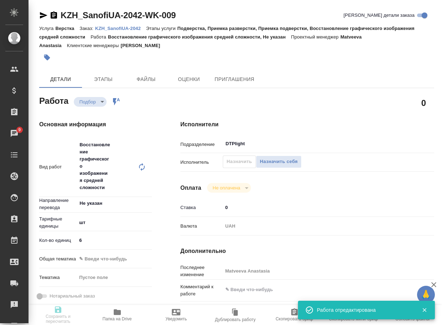
type textarea "/Clients/SanofiUA/Orders/KZH_SanofiUA-2042/DTP/KZH_SanofiUA-2042-WK-009"
type textarea "x"
type input "KZH_SanofiUA-2042"
type input "Верстка"
type input "Подверстка, Приемка разверстки, Приемка подверстки, Восстановление графического…"
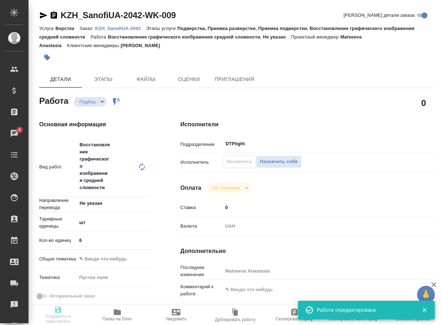
type input "[PERSON_NAME]"
type input "/Clients/SanofiUA/Orders/KZH_SanofiUA-2042"
type textarea "x"
type textarea "перевод на укр"
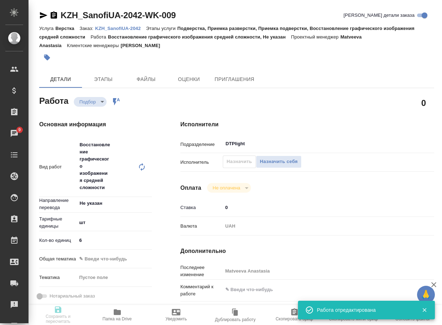
type textarea "x"
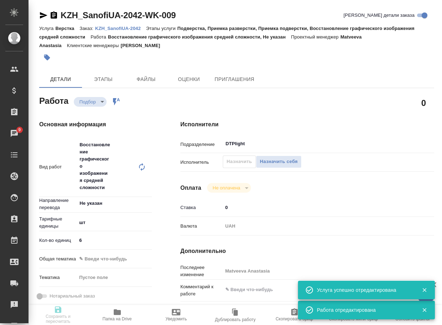
type textarea "x"
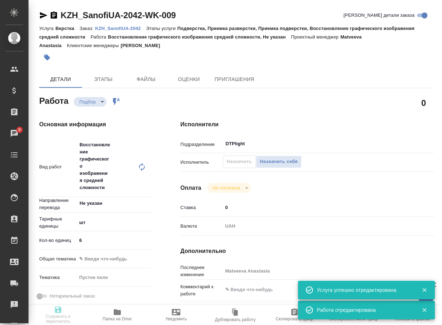
type textarea "x"
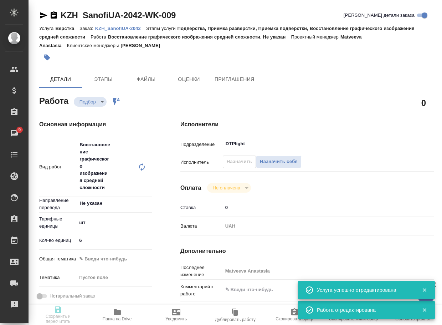
type textarea "x"
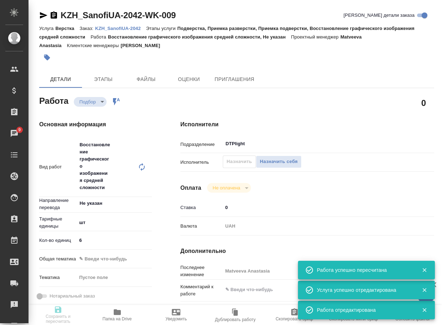
type input "recruiting"
type textarea "Восстановление графического изображения средней сложности"
type textarea "x"
type input "Не указан"
type input "5a8b1489cc6b4906c91bfdc1"
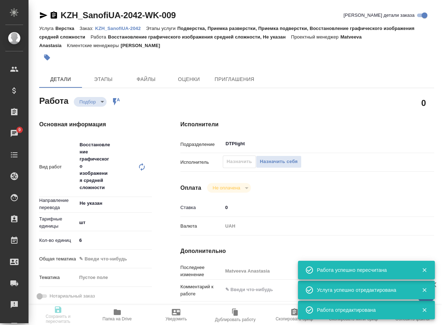
type input "6"
type input "12.08.2025 20:00"
type input "13.08.2025 15:00"
type input "15.08.2025 20:00"
type input "DTPlight"
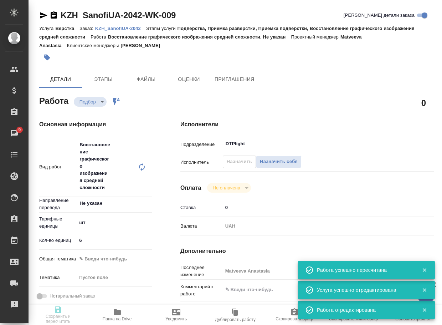
type input "notPayed"
type input "0"
type input "UAH"
type input "Matveeva Anastasia"
type textarea "x"
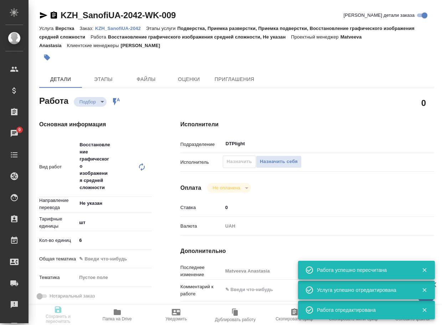
type textarea "/Clients/SanofiUA/Orders/KZH_SanofiUA-2042/DTP/KZH_SanofiUA-2042-WK-009"
type textarea "x"
type input "KZH_SanofiUA-2042"
type input "Верстка"
type input "Подверстка, Приемка разверстки, Приемка подверстки, Восстановление графического…"
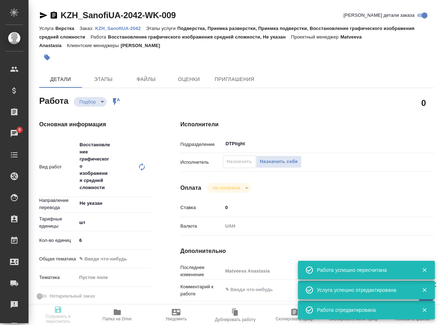
type input "[PERSON_NAME]"
type input "/Clients/SanofiUA/Orders/KZH_SanofiUA-2042"
type textarea "x"
type textarea "перевод на укр"
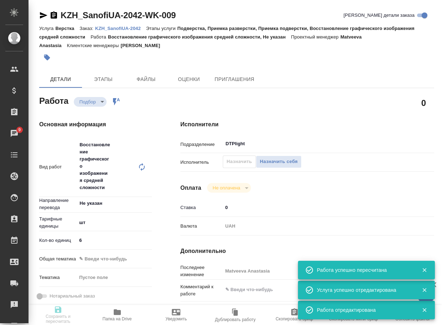
type textarea "x"
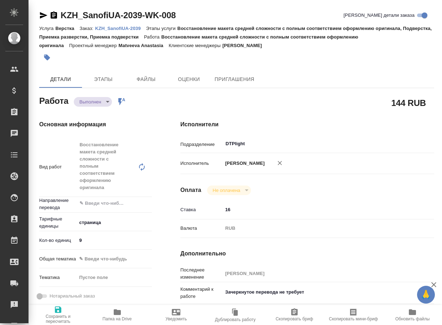
type textarea "x"
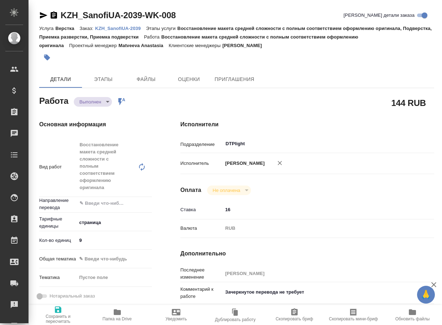
type textarea "x"
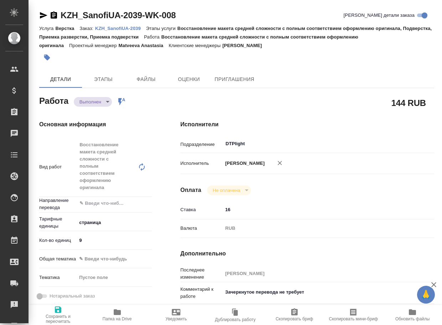
type textarea "x"
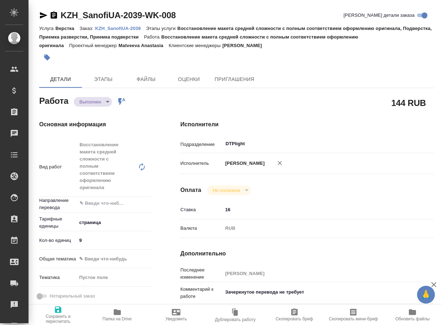
click at [118, 316] on icon "button" at bounding box center [117, 311] width 9 height 9
type textarea "x"
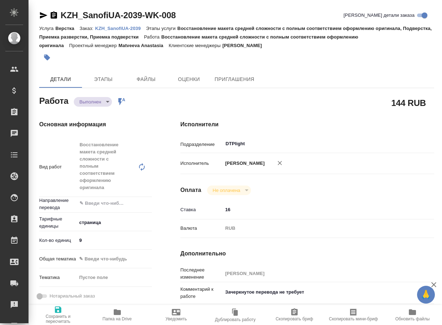
type textarea "x"
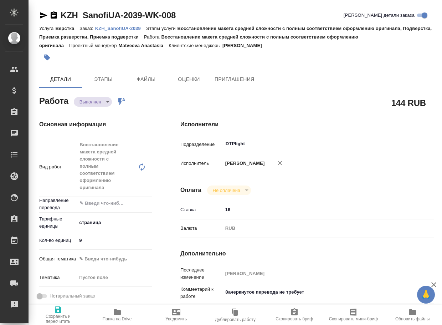
type textarea "x"
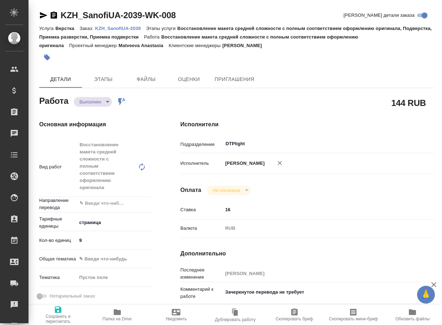
type textarea "x"
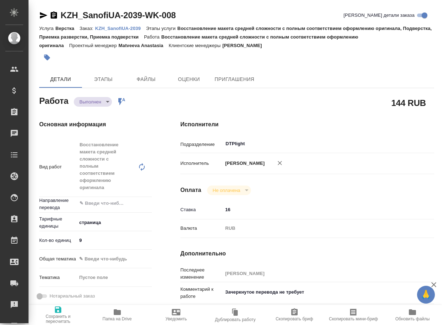
type textarea "x"
click at [93, 106] on body "🙏 .cls-1 fill:#fff; AWATERA Arsenyeva Vera Клиенты Спецификации Заказы 9 Чаты T…" at bounding box center [221, 162] width 442 height 325
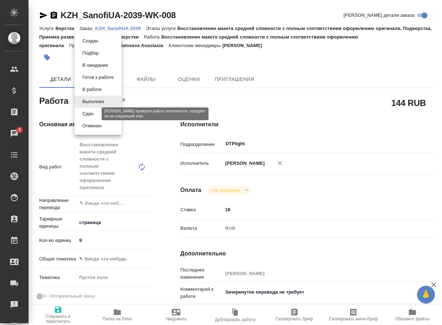
click at [93, 112] on button "Сдан" at bounding box center [87, 114] width 15 height 8
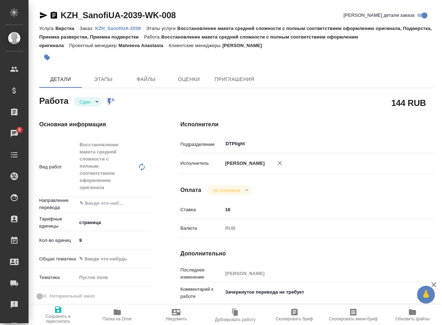
type textarea "x"
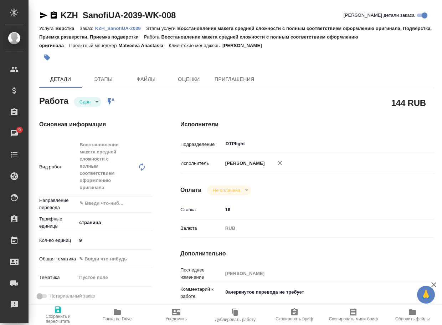
type textarea "x"
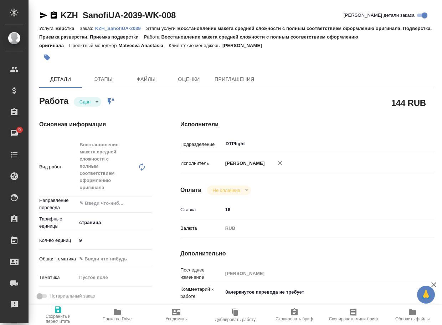
type textarea "x"
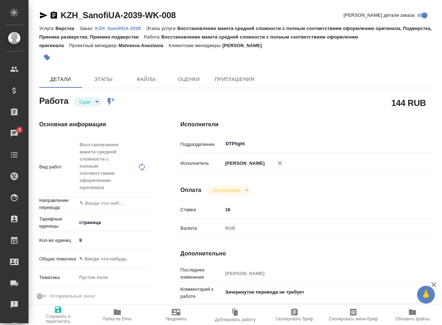
click at [128, 29] on p "KZH_SanofiUA-2039" at bounding box center [120, 28] width 51 height 5
type textarea "x"
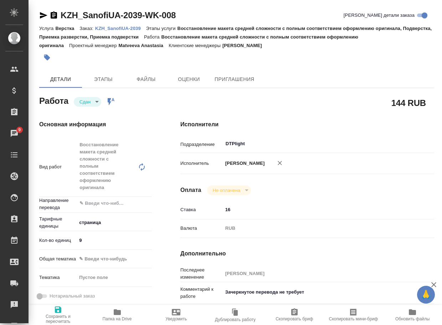
type textarea "x"
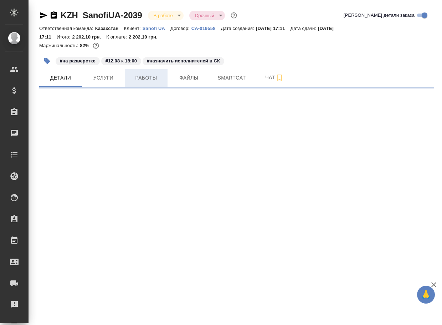
select select "RU"
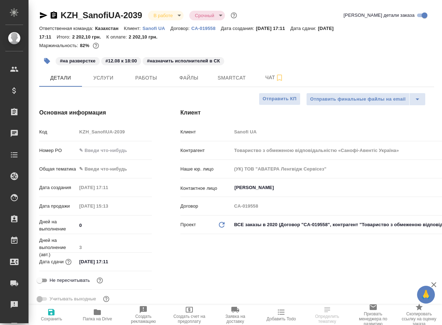
type textarea "x"
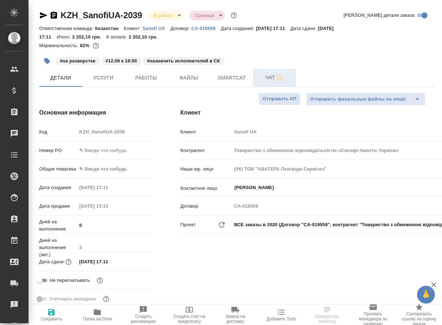
type textarea "x"
click at [274, 78] on span "Чат" at bounding box center [274, 77] width 34 height 9
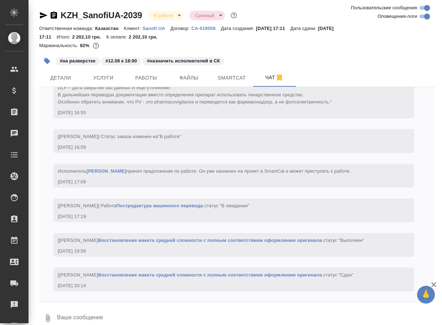
click at [105, 317] on textarea at bounding box center [245, 318] width 378 height 24
paste textarea "[URL][DOMAIN_NAME]"
type textarea "[URL][DOMAIN_NAME]"
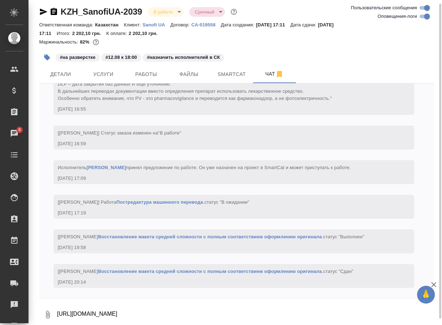
scroll to position [971, 0]
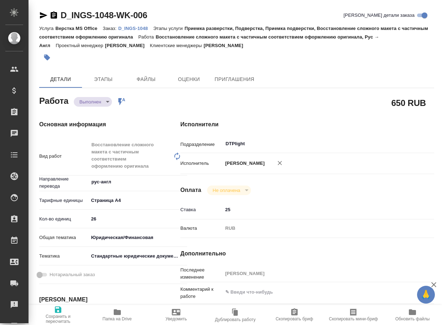
type textarea "x"
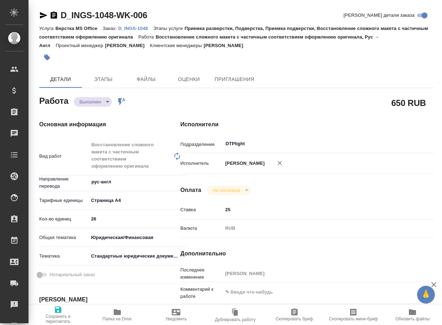
type textarea "x"
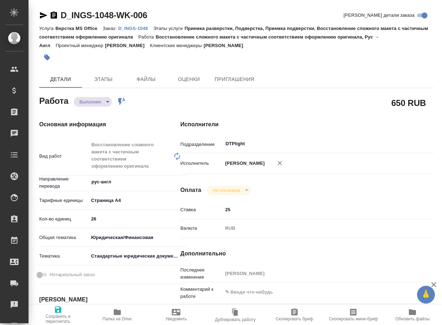
type textarea "x"
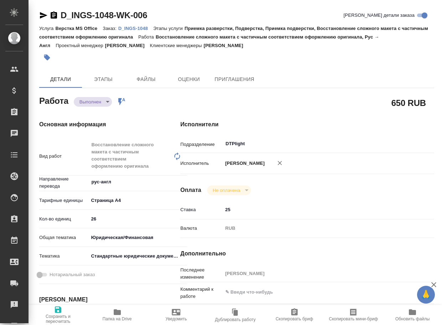
type textarea "x"
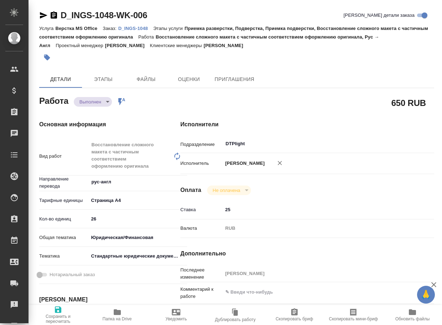
type textarea "x"
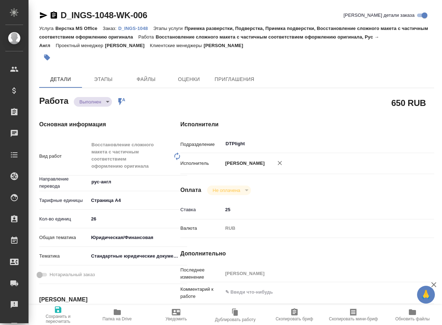
type textarea "x"
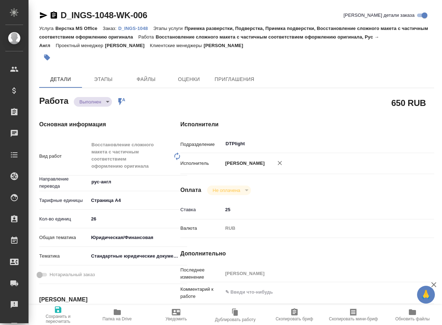
click at [115, 310] on icon "button" at bounding box center [117, 312] width 7 height 6
type textarea "x"
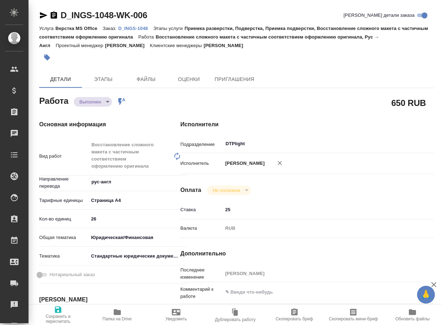
type textarea "x"
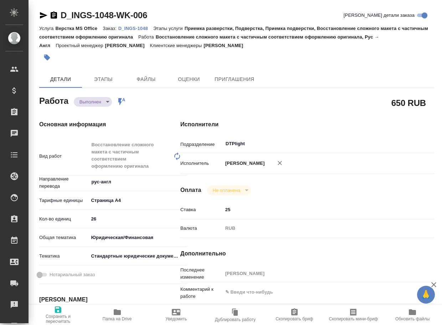
type textarea "x"
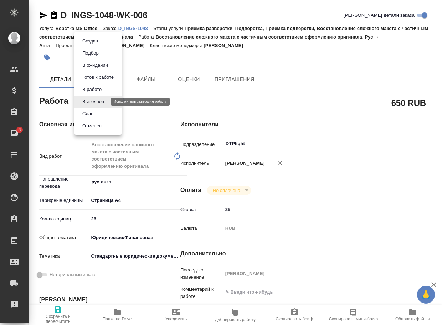
click at [95, 99] on body "🙏 .cls-1 fill:#fff; AWATERA Arsenyeva Vera Клиенты Спецификации Заказы 8 Чаты T…" at bounding box center [221, 162] width 442 height 325
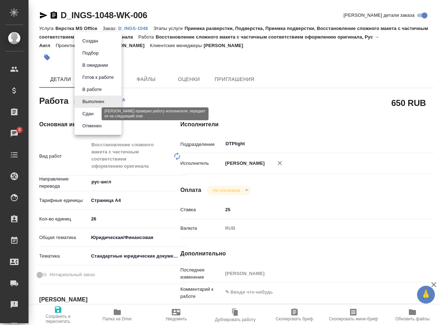
click at [88, 113] on button "Сдан" at bounding box center [87, 114] width 15 height 8
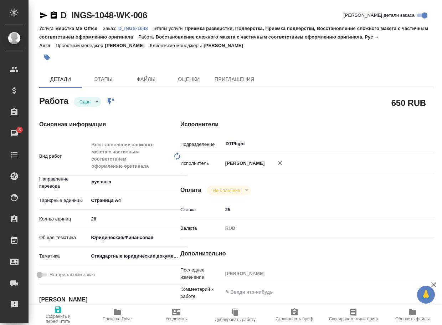
type textarea "x"
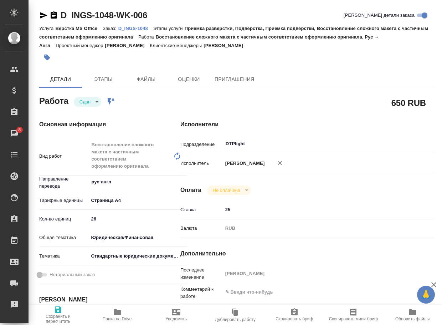
type textarea "x"
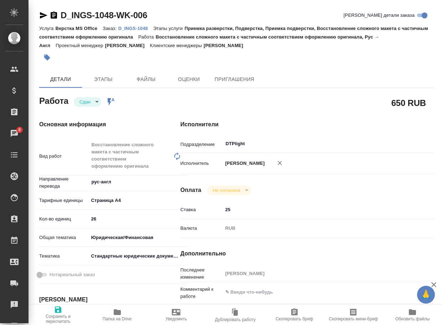
click at [141, 27] on p "D_INGS-1048" at bounding box center [135, 28] width 35 height 5
type textarea "x"
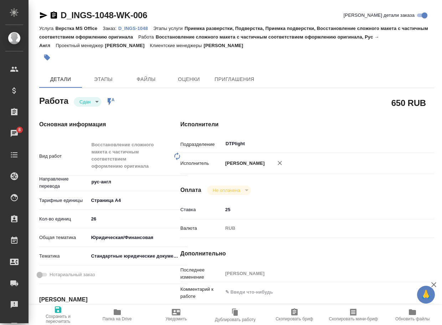
type textarea "x"
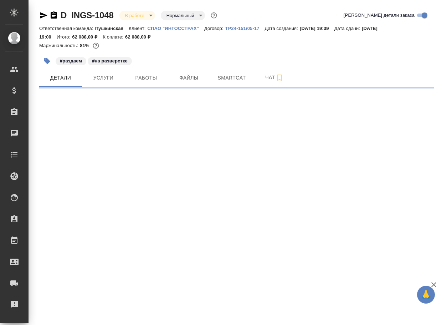
select select "RU"
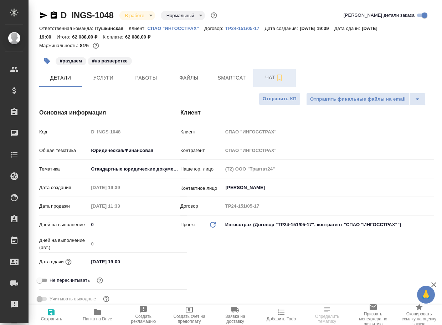
type textarea "x"
click at [269, 77] on span "Чат" at bounding box center [274, 77] width 34 height 9
type textarea "x"
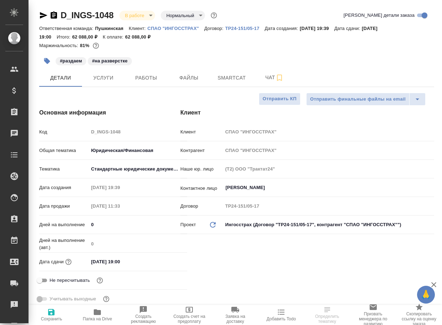
type textarea "x"
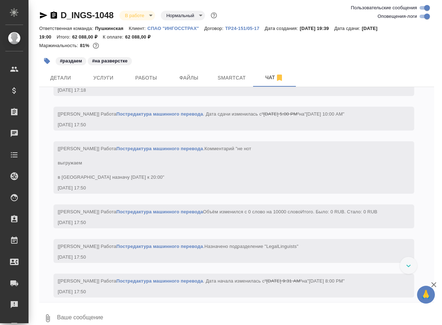
click at [129, 315] on textarea at bounding box center [245, 318] width 378 height 24
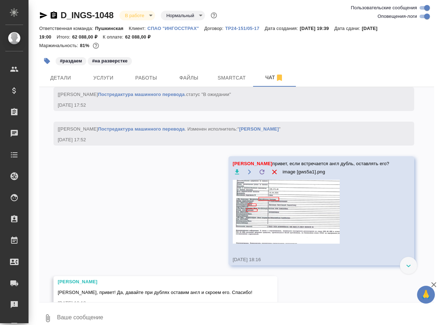
scroll to position [1838, 0]
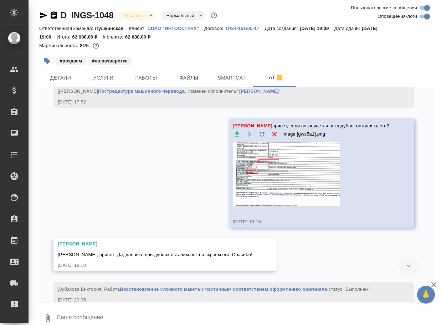
paste textarea "https://drive.awatera.com/apps/files/files/10078458?dir=/Shares/%D0%A1%D0%9F%D0…"
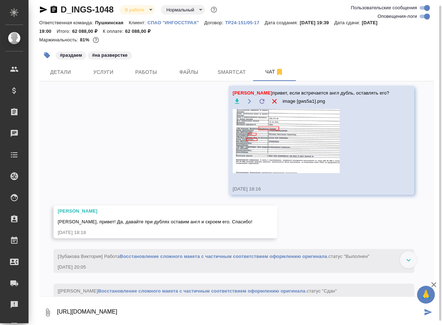
scroll to position [1849, 0]
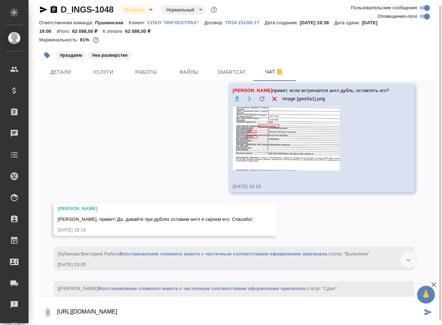
type textarea "https://drive.awatera.com/apps/files/files/10078458?dir=/Shares/%D0%A1%D0%9F%D0…"
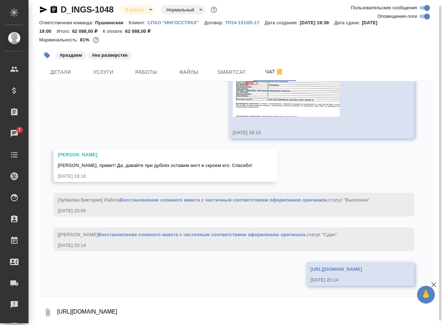
scroll to position [2002, 0]
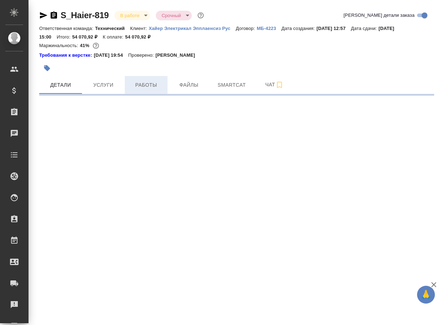
select select "RU"
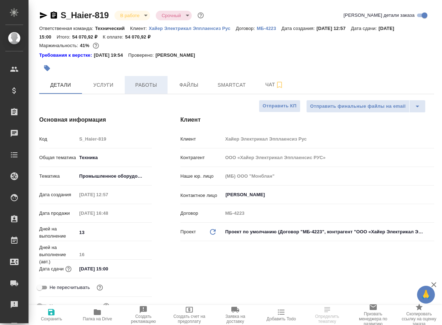
type textarea "x"
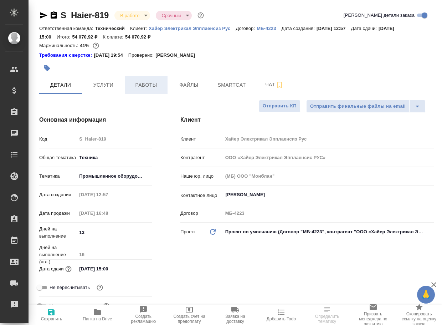
type textarea "x"
click at [144, 87] on span "Работы" at bounding box center [146, 85] width 34 height 9
type textarea "x"
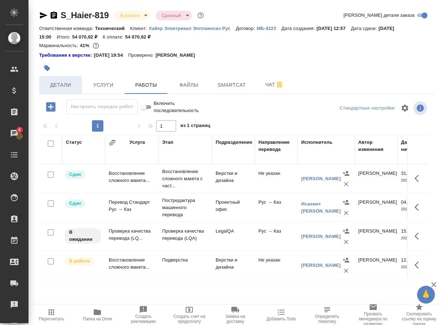
click at [56, 86] on span "Детали" at bounding box center [60, 85] width 34 height 9
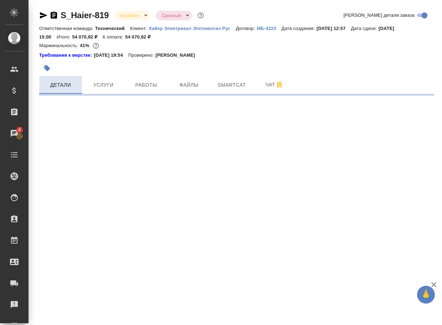
select select "RU"
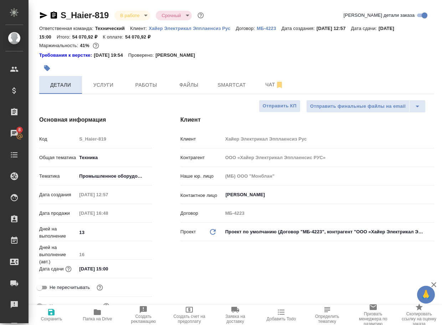
type textarea "x"
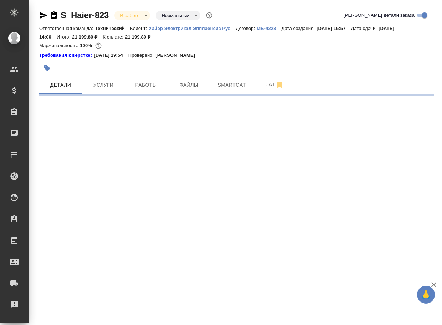
select select "RU"
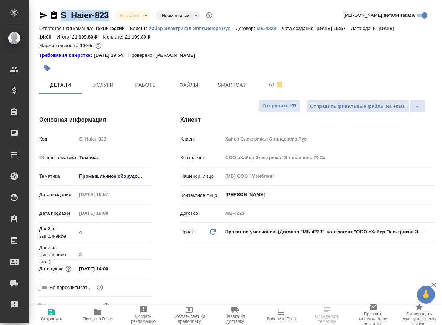
drag, startPoint x: 113, startPoint y: 20, endPoint x: 61, endPoint y: 16, distance: 52.9
click at [61, 16] on div "S_Haier-823 В работе inProgress Нормальный normal" at bounding box center [126, 15] width 175 height 11
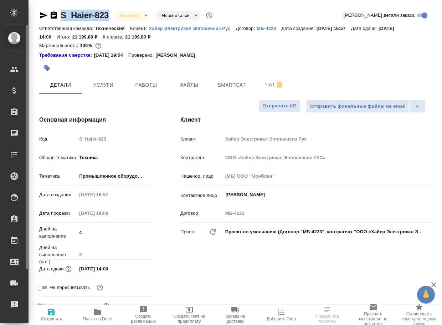
copy link "S_Haier-823"
type textarea "x"
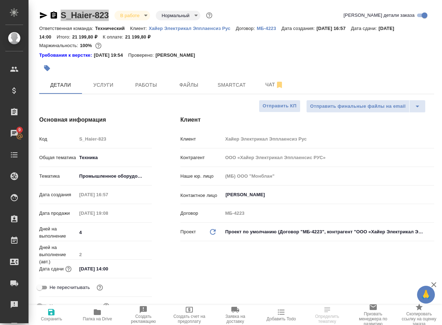
type input "[PERSON_NAME]"
type textarea "x"
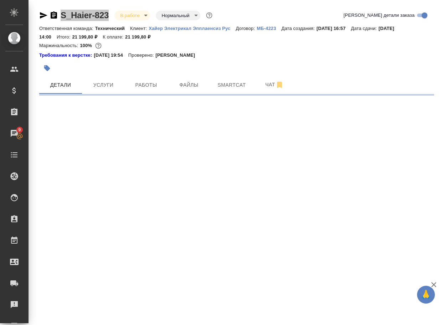
select select "RU"
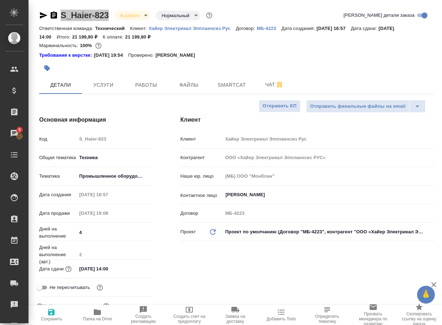
type textarea "x"
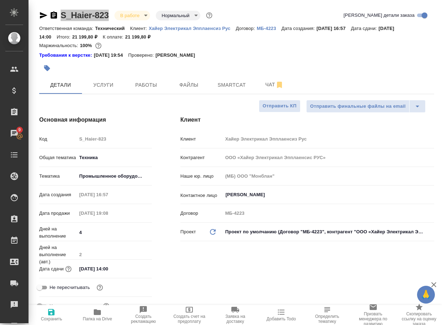
type textarea "x"
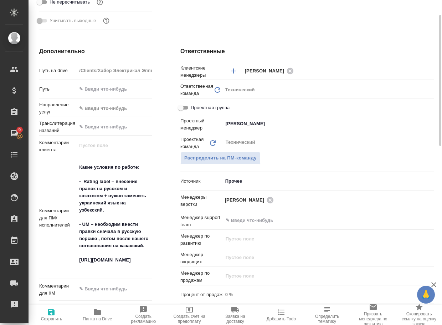
scroll to position [321, 0]
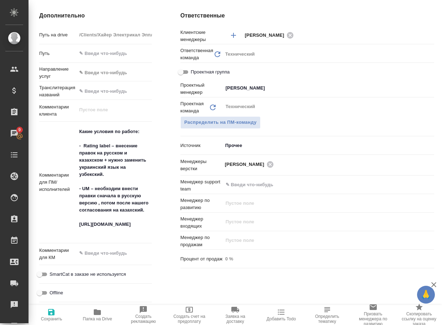
type textarea "x"
drag, startPoint x: 149, startPoint y: 210, endPoint x: 76, endPoint y: 145, distance: 97.4
click at [77, 145] on textarea "Какие условия по работе: - Rating label – внесение правок на русском и казахско…" at bounding box center [114, 182] width 74 height 112
type textarea "x"
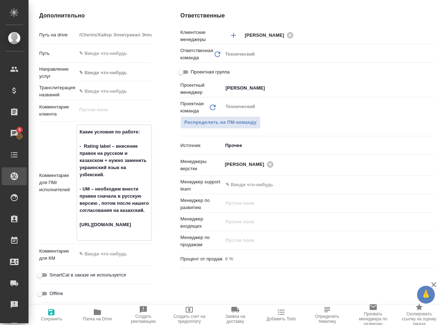
type textarea "x"
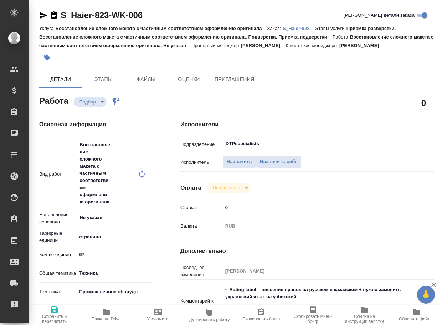
type textarea "x"
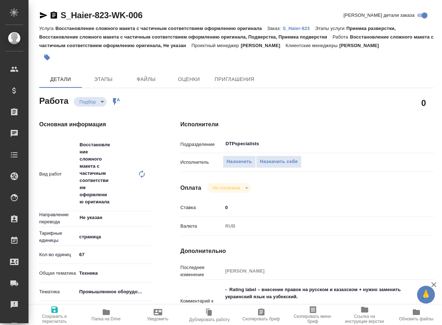
type textarea "x"
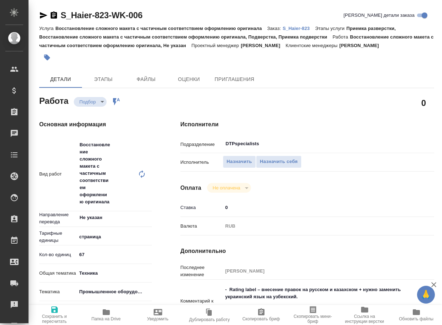
type textarea "x"
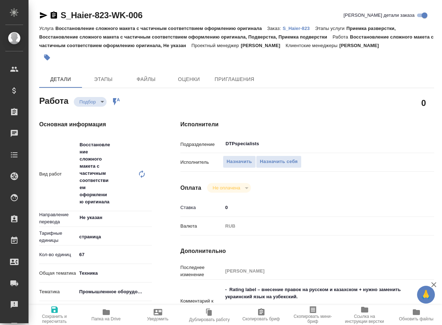
type textarea "x"
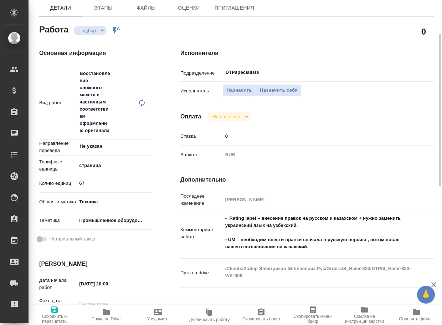
type textarea "x"
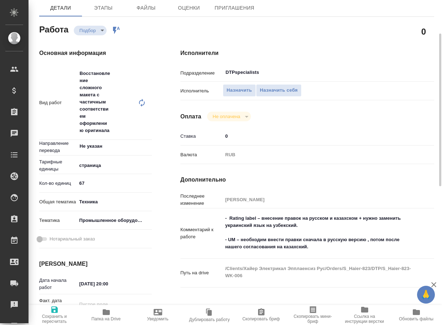
type textarea "x"
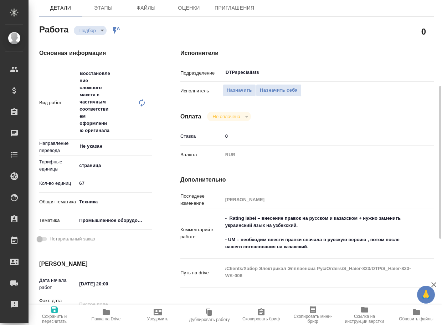
scroll to position [107, 0]
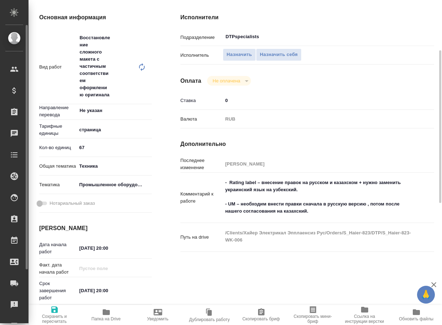
type textarea "x"
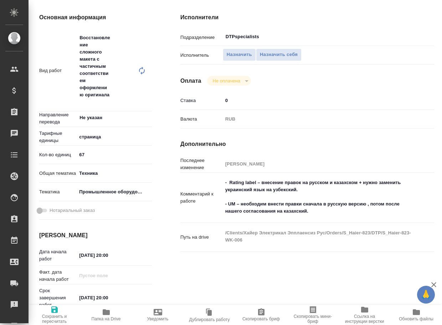
type textarea "x"
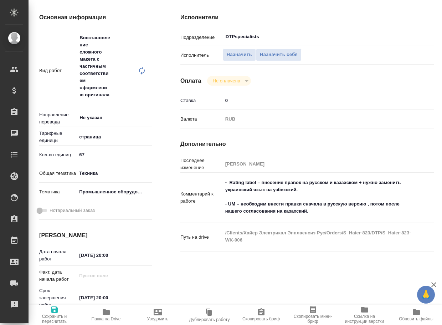
type textarea "x"
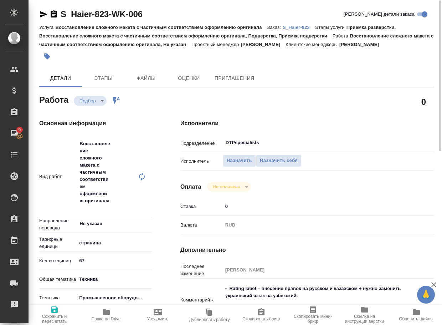
scroll to position [0, 0]
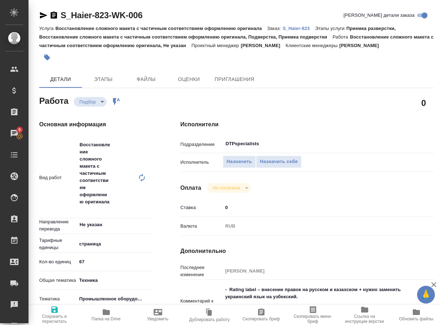
type textarea "x"
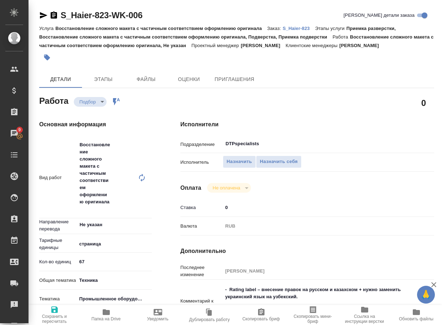
type textarea "x"
